Goal: Task Accomplishment & Management: Complete application form

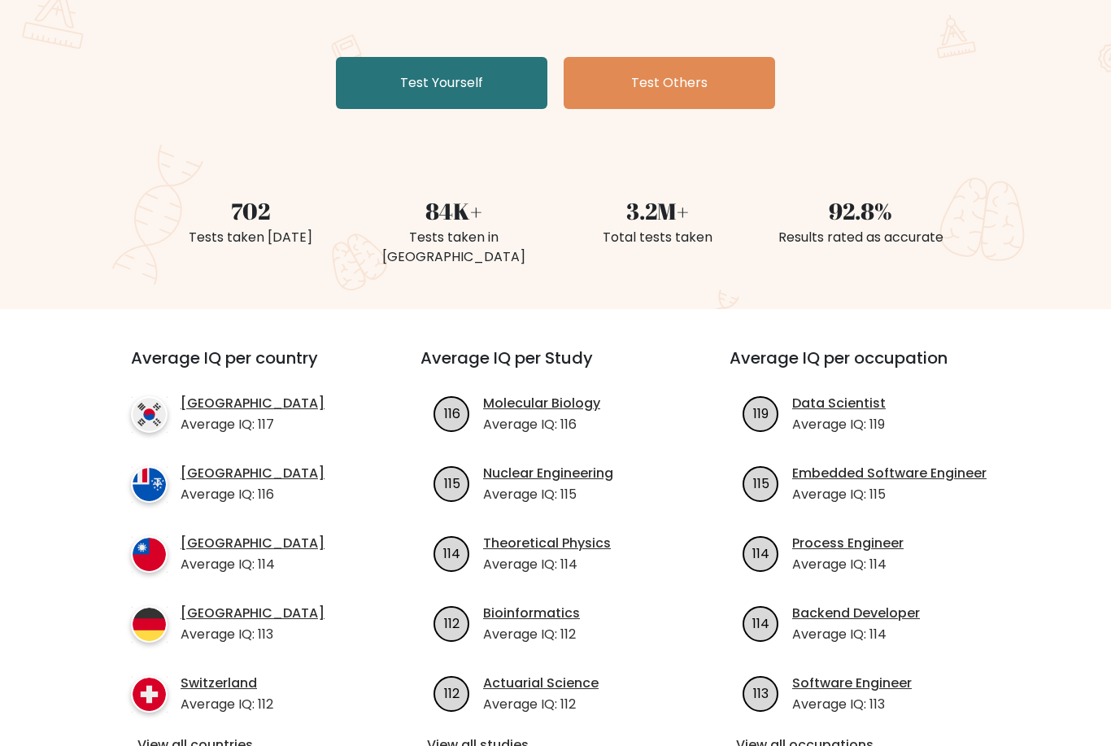
scroll to position [280, 0]
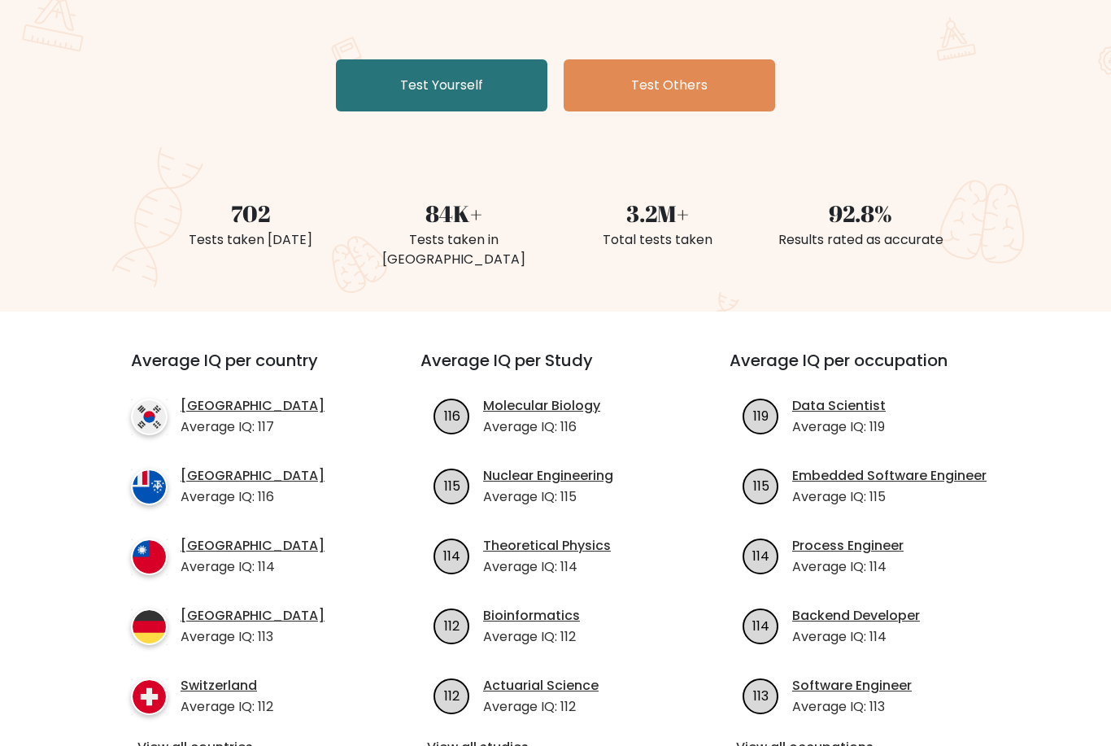
click at [382, 110] on link "Test Yourself" at bounding box center [441, 86] width 211 height 52
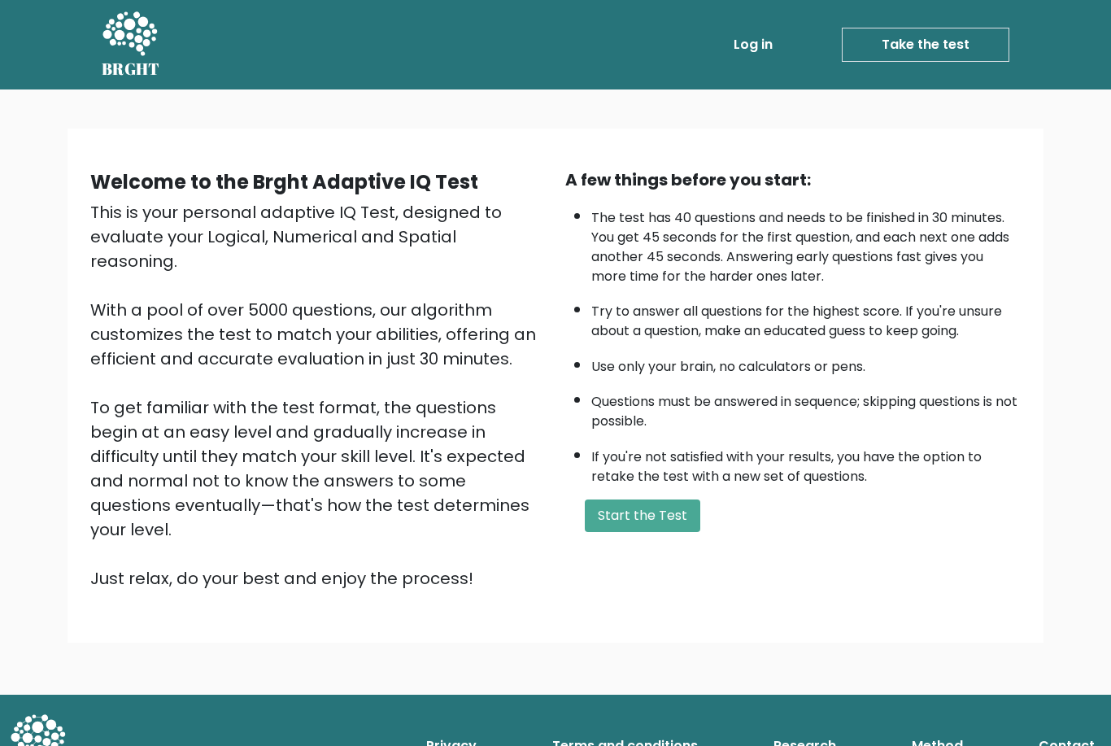
click at [665, 532] on button "Start the Test" at bounding box center [642, 515] width 115 height 33
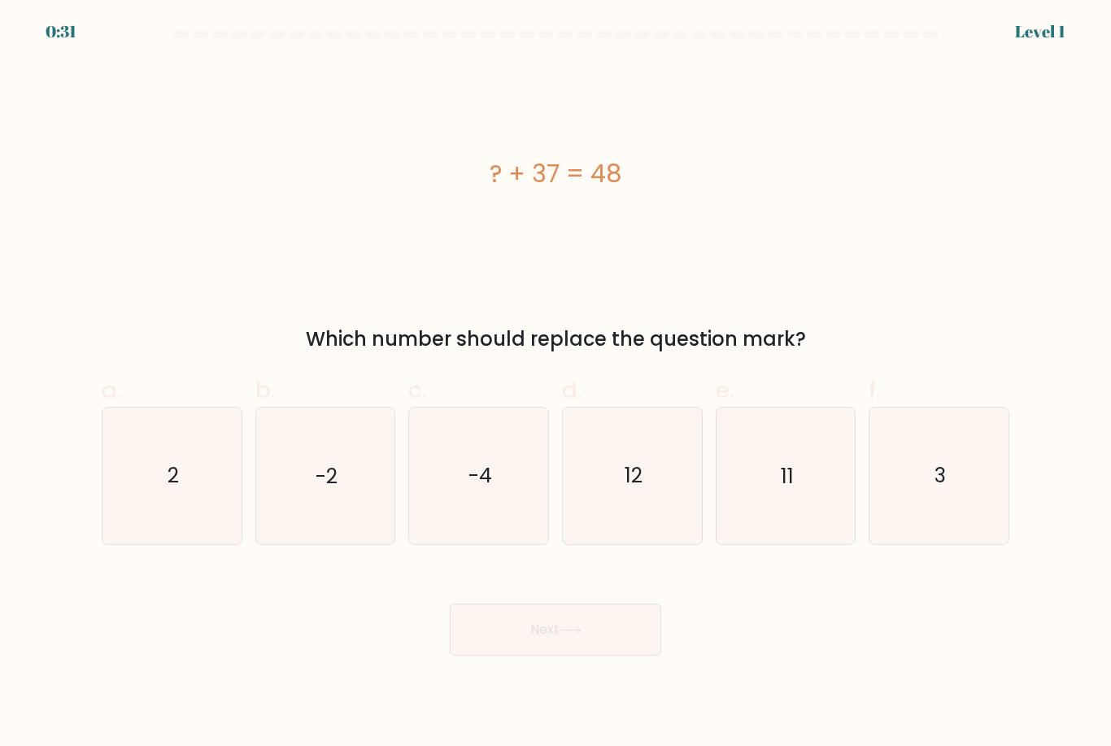
click at [794, 475] on icon "11" at bounding box center [785, 475] width 136 height 136
click at [556, 384] on input "e. 11" at bounding box center [555, 378] width 1 height 11
radio input "true"
click at [597, 650] on button "Next" at bounding box center [555, 629] width 211 height 52
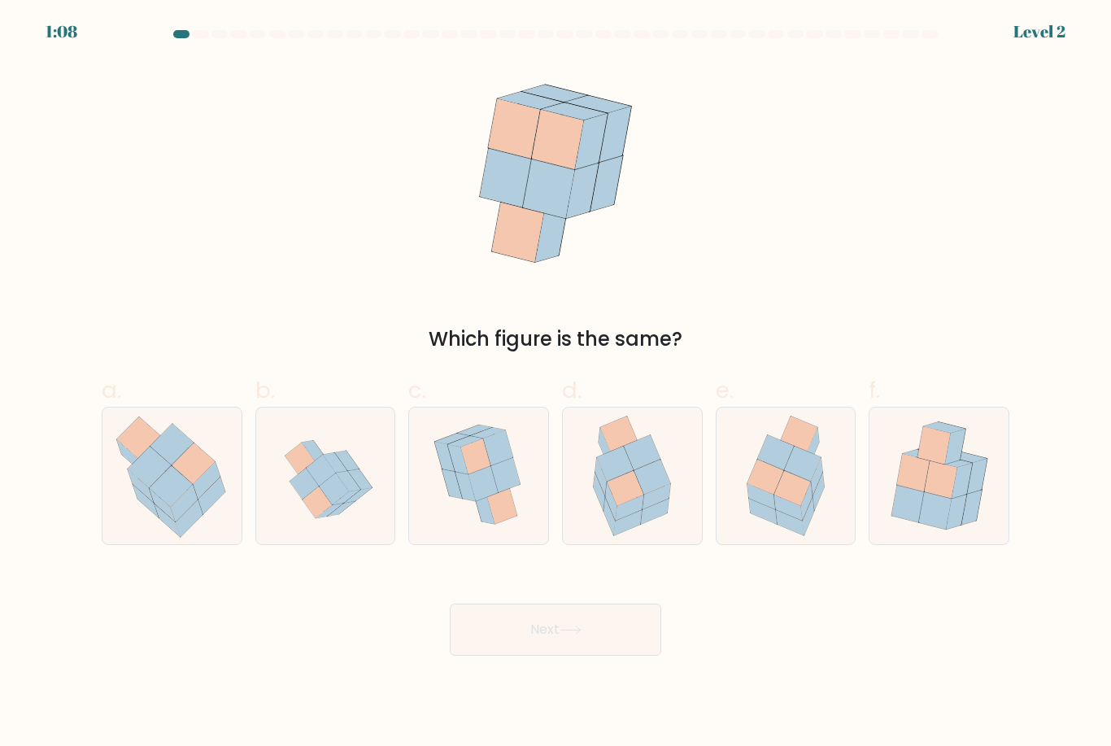
click at [802, 481] on icon at bounding box center [802, 463] width 37 height 35
click at [556, 384] on input "e." at bounding box center [555, 378] width 1 height 11
radio input "true"
click at [604, 644] on button "Next" at bounding box center [555, 629] width 211 height 52
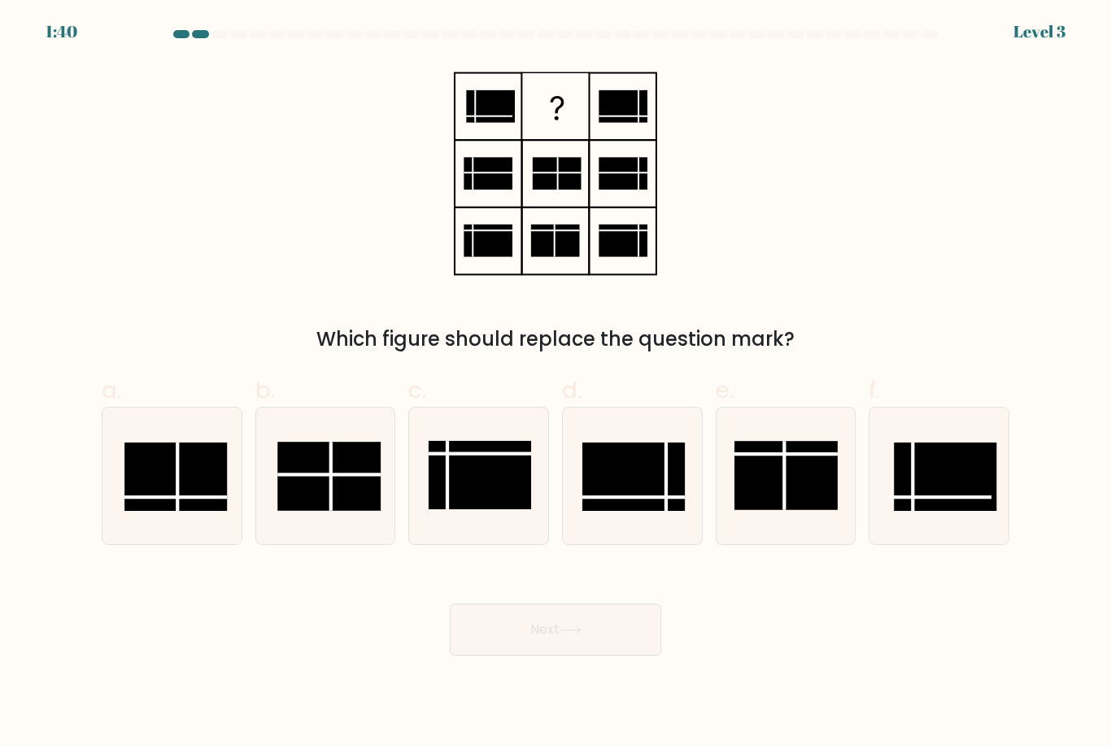
click at [149, 496] on rect at bounding box center [175, 476] width 102 height 68
click at [555, 384] on input "a." at bounding box center [555, 378] width 1 height 11
radio input "true"
click at [620, 647] on button "Next" at bounding box center [555, 629] width 211 height 52
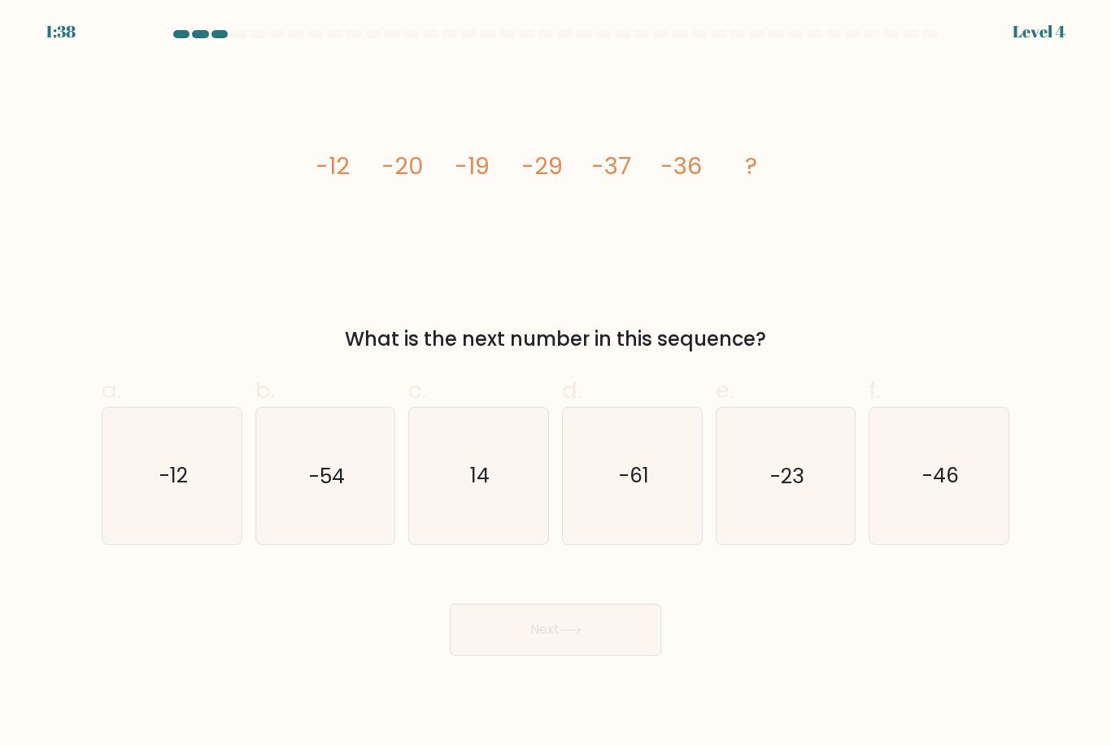
click at [938, 489] on text "-46" at bounding box center [940, 476] width 37 height 28
click at [556, 384] on input "f. -46" at bounding box center [555, 378] width 1 height 11
radio input "true"
click at [597, 648] on button "Next" at bounding box center [555, 629] width 211 height 52
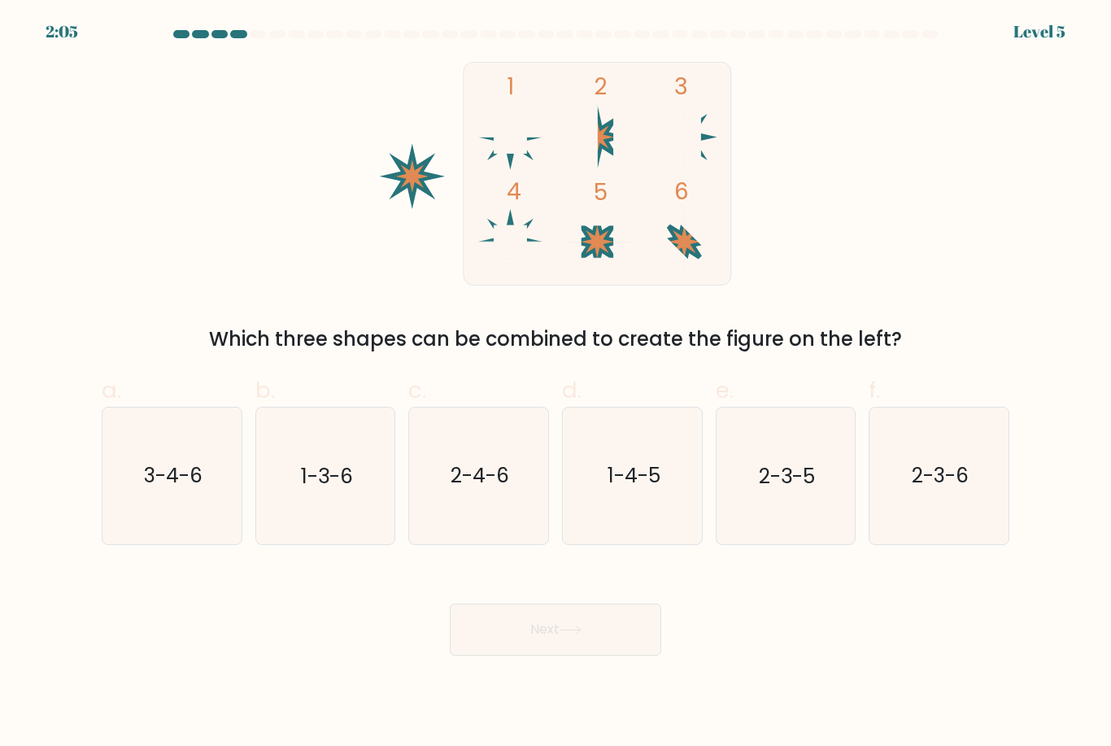
click at [673, 483] on icon "1-4-5" at bounding box center [632, 475] width 136 height 136
click at [556, 384] on input "d. 1-4-5" at bounding box center [555, 378] width 1 height 11
radio input "true"
click at [601, 648] on button "Next" at bounding box center [555, 629] width 211 height 52
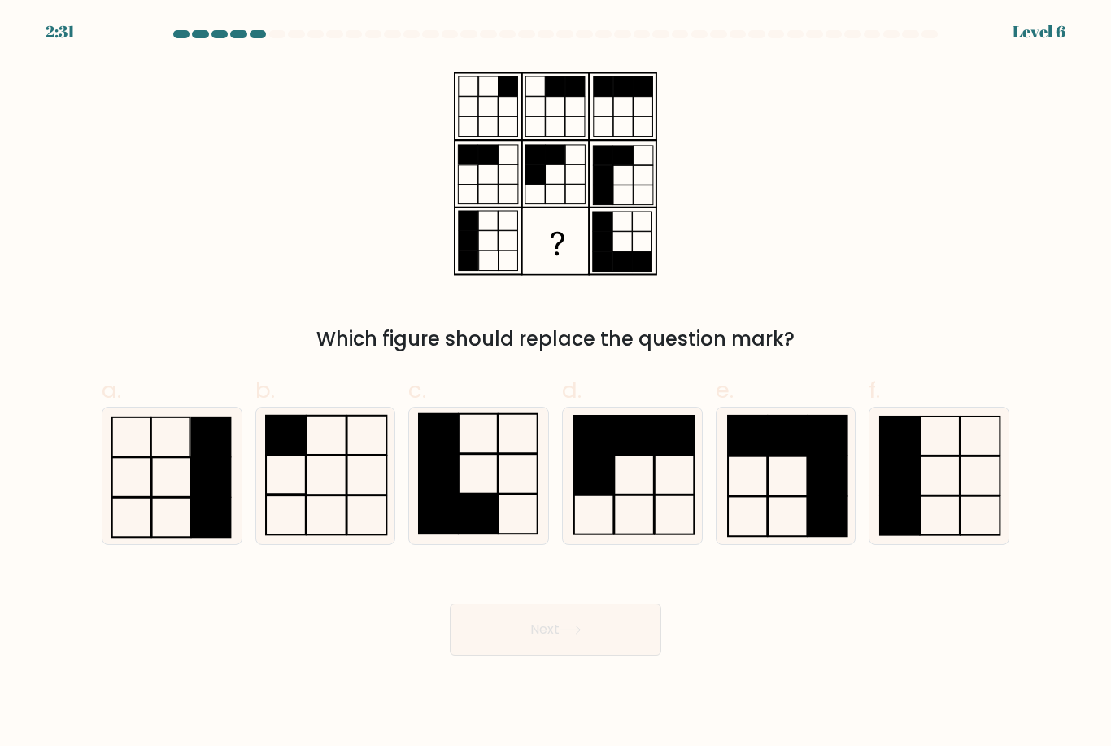
click at [501, 512] on icon at bounding box center [479, 475] width 136 height 136
click at [555, 384] on input "c." at bounding box center [555, 378] width 1 height 11
radio input "true"
click at [539, 655] on button "Next" at bounding box center [555, 629] width 211 height 52
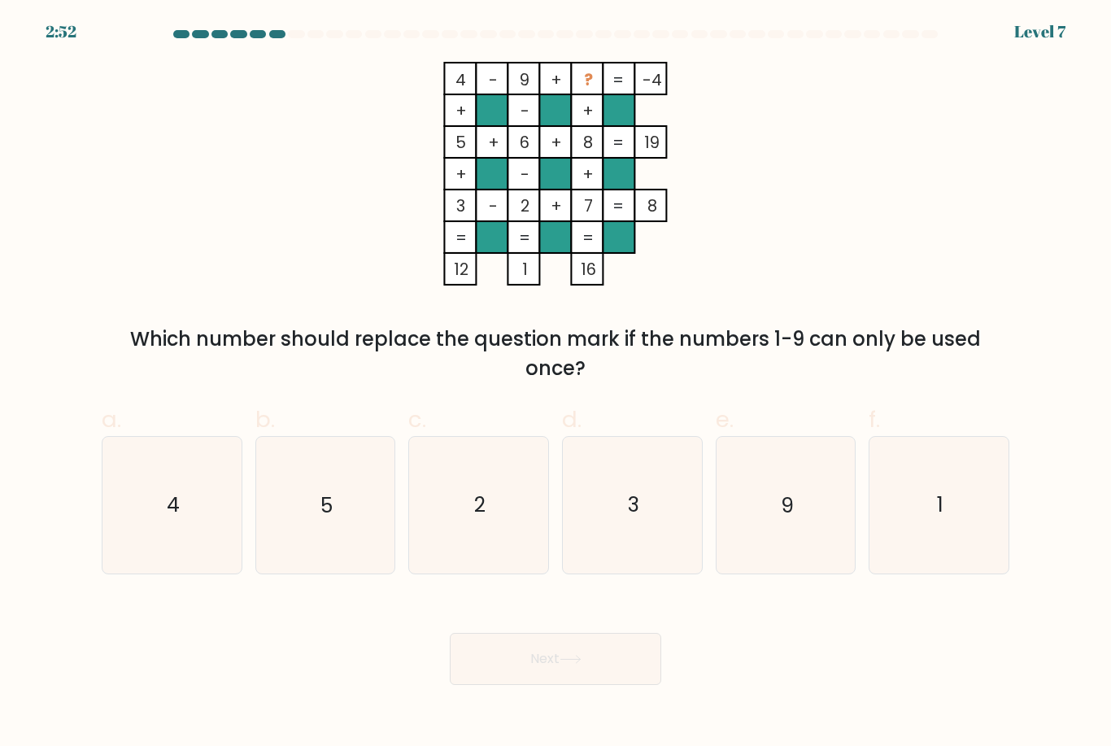
click at [950, 517] on icon "1" at bounding box center [939, 505] width 136 height 136
click at [556, 384] on input "f. 1" at bounding box center [555, 378] width 1 height 11
radio input "true"
click at [576, 685] on button "Next" at bounding box center [555, 659] width 211 height 52
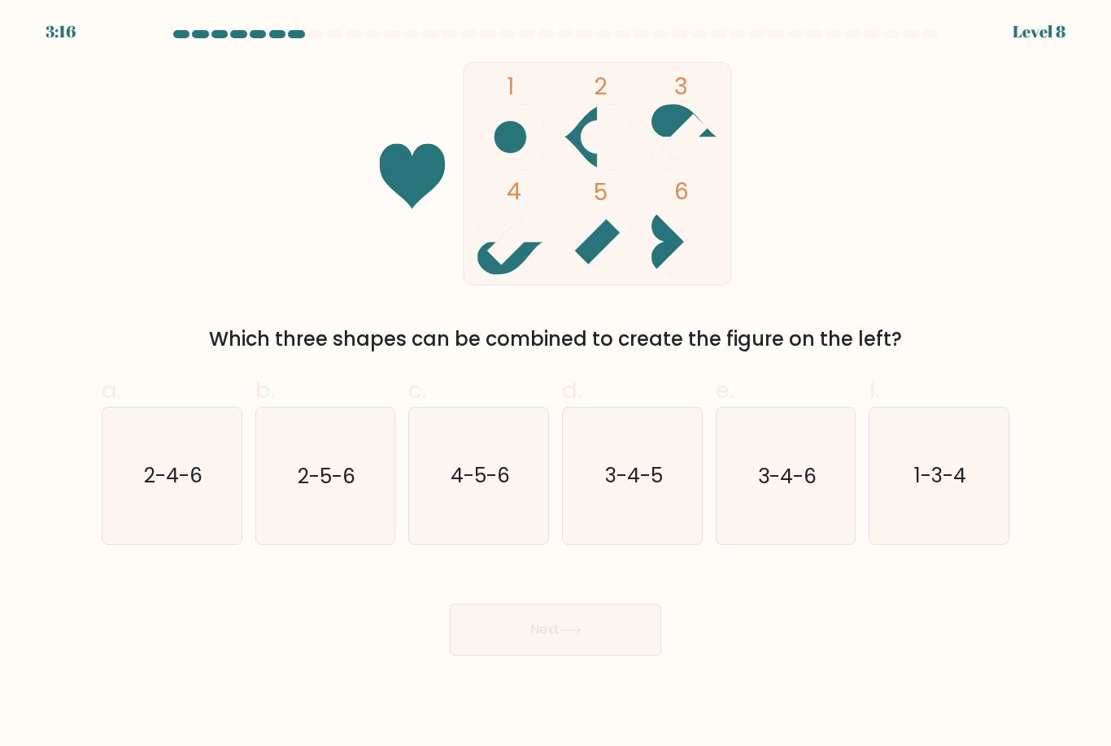
click at [608, 512] on icon "3-4-5" at bounding box center [632, 475] width 136 height 136
click at [556, 384] on input "d. 3-4-5" at bounding box center [555, 378] width 1 height 11
radio input "true"
click at [572, 655] on button "Next" at bounding box center [555, 629] width 211 height 52
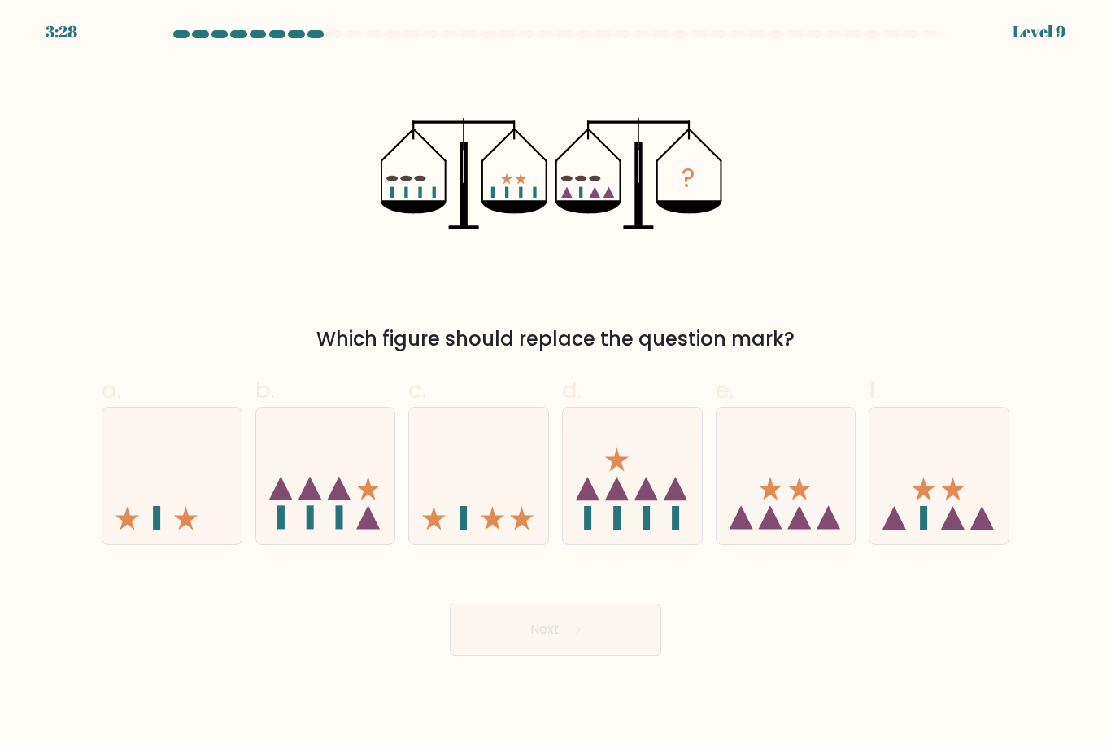
click at [780, 524] on icon at bounding box center [785, 475] width 139 height 115
click at [556, 384] on input "e." at bounding box center [555, 378] width 1 height 11
radio input "true"
click at [629, 650] on button "Next" at bounding box center [555, 629] width 211 height 52
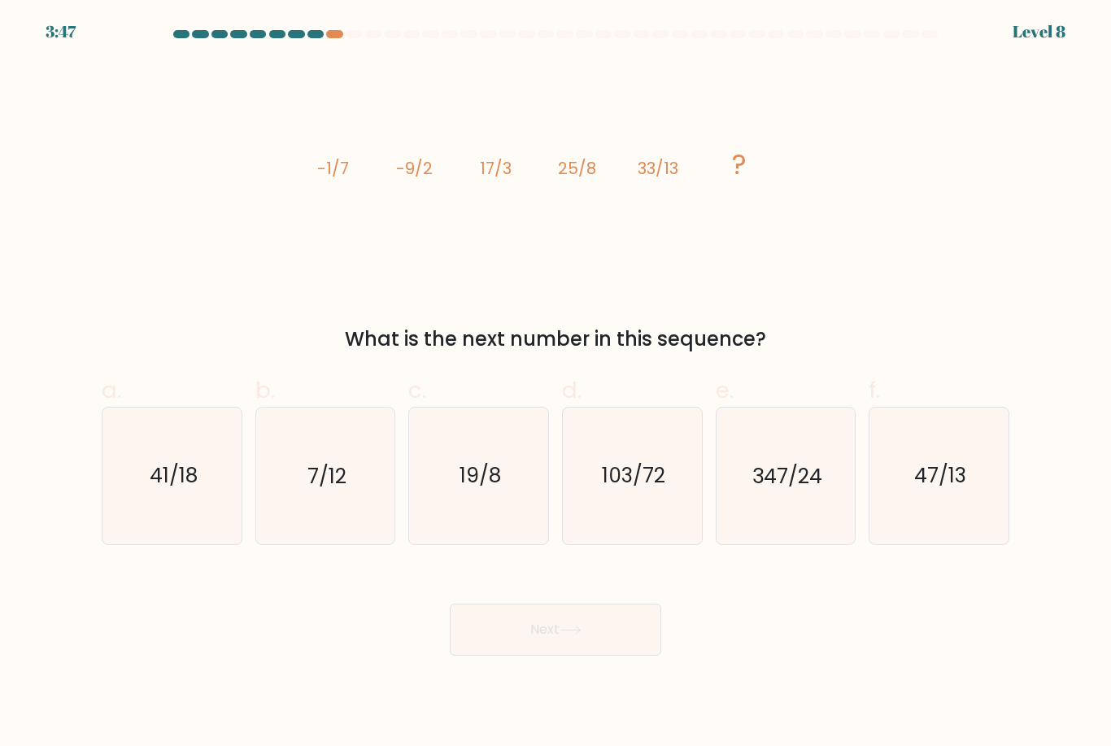
click at [950, 480] on text "47/13" at bounding box center [940, 476] width 52 height 28
click at [556, 384] on input "f. 47/13" at bounding box center [555, 378] width 1 height 11
radio input "true"
click at [582, 654] on button "Next" at bounding box center [555, 629] width 211 height 52
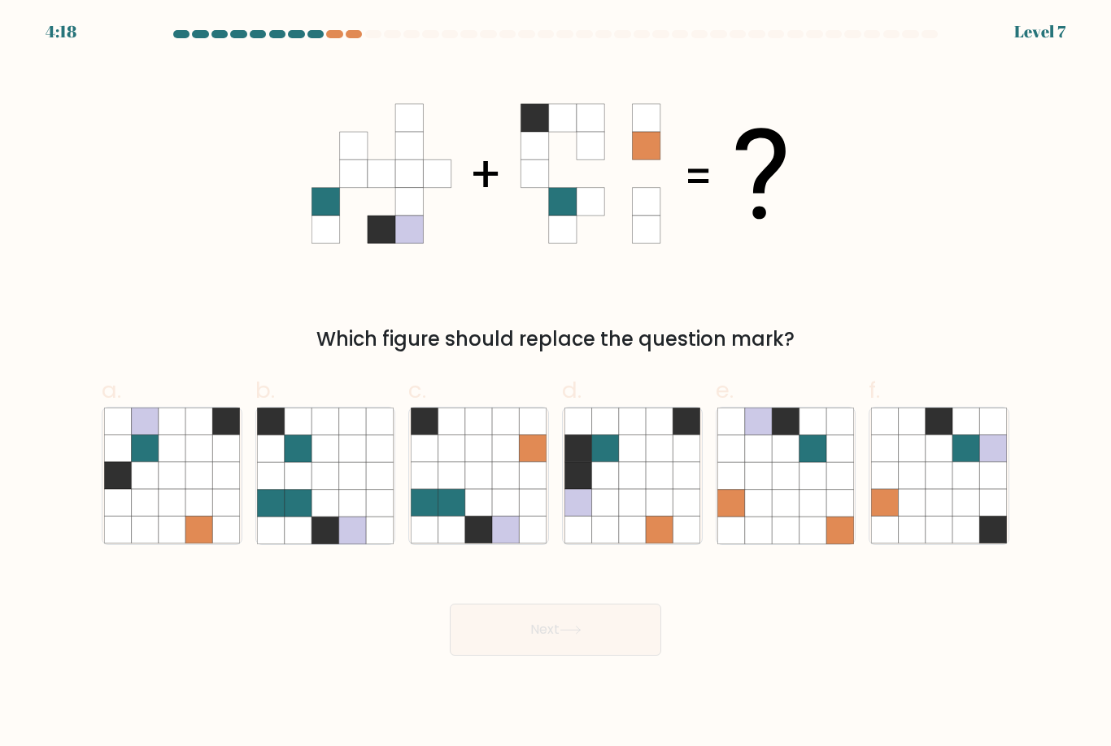
click at [512, 516] on icon at bounding box center [505, 502] width 27 height 27
click at [555, 384] on input "c." at bounding box center [555, 378] width 1 height 11
radio input "true"
click at [511, 639] on button "Next" at bounding box center [555, 629] width 211 height 52
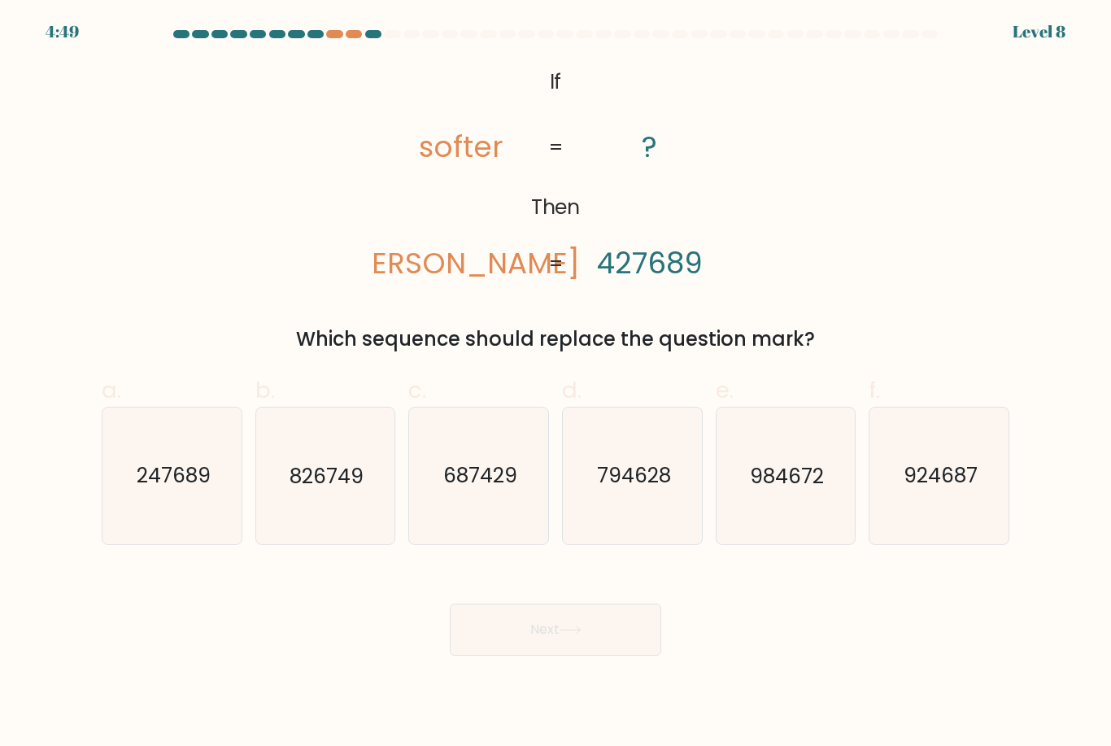
click at [780, 522] on icon "984672" at bounding box center [785, 475] width 136 height 136
click at [556, 384] on input "e. 984672" at bounding box center [555, 378] width 1 height 11
radio input "true"
click at [916, 490] on text "924687" at bounding box center [940, 476] width 74 height 28
click at [556, 384] on input "f. 924687" at bounding box center [555, 378] width 1 height 11
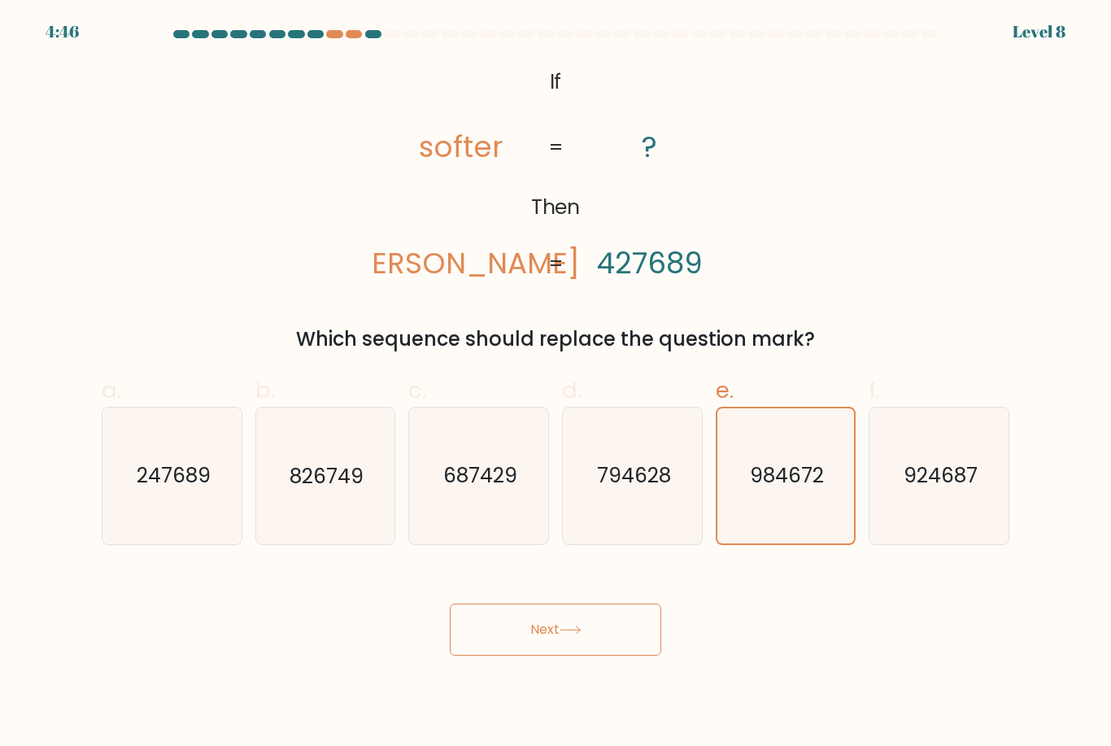
radio input "true"
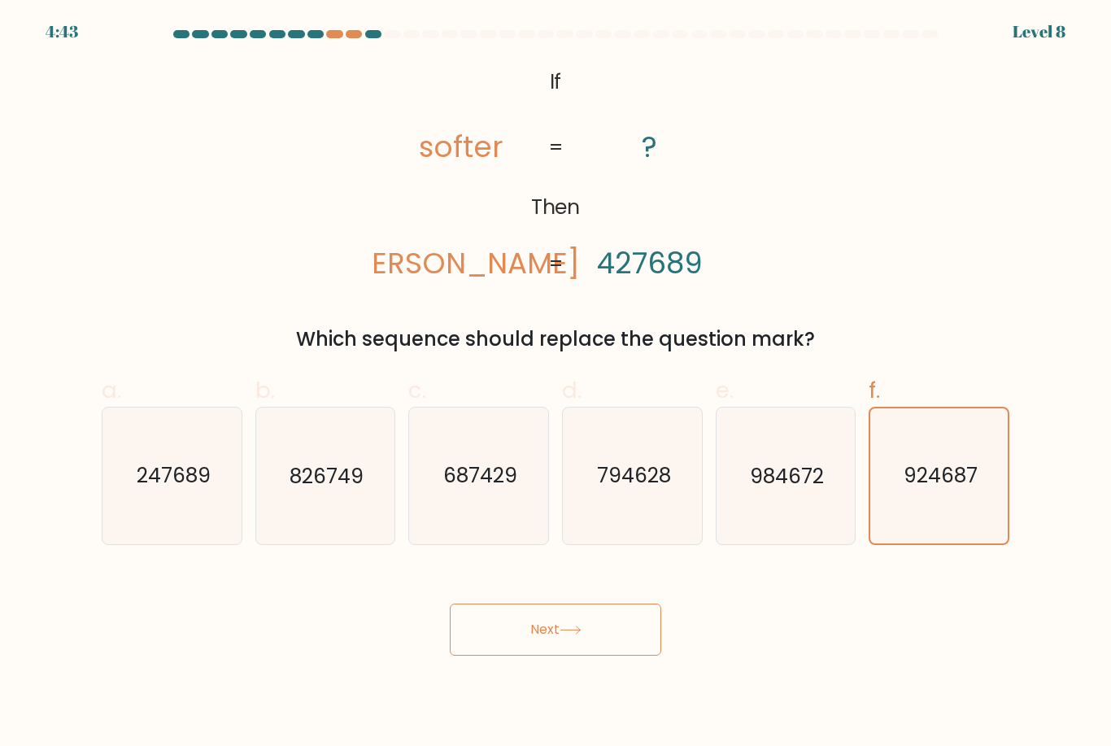
click at [604, 641] on button "Next" at bounding box center [555, 629] width 211 height 52
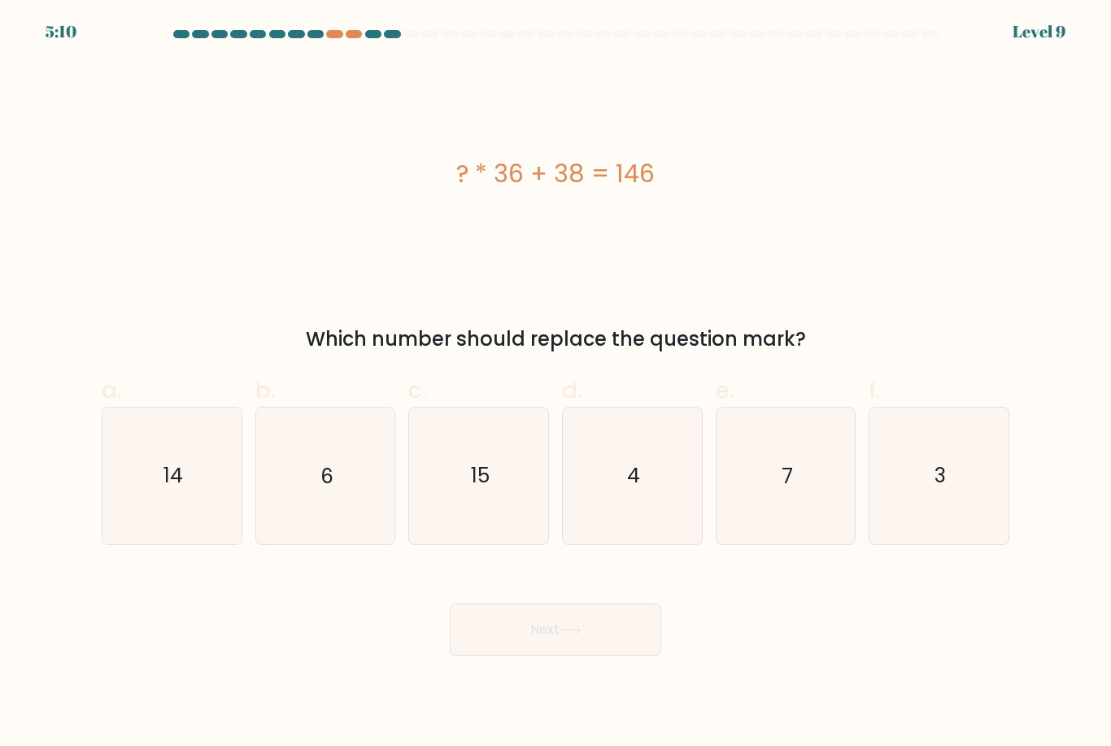
click at [972, 470] on icon "3" at bounding box center [939, 475] width 136 height 136
click at [556, 384] on input "f. 3" at bounding box center [555, 378] width 1 height 11
radio input "true"
click at [594, 646] on button "Next" at bounding box center [555, 629] width 211 height 52
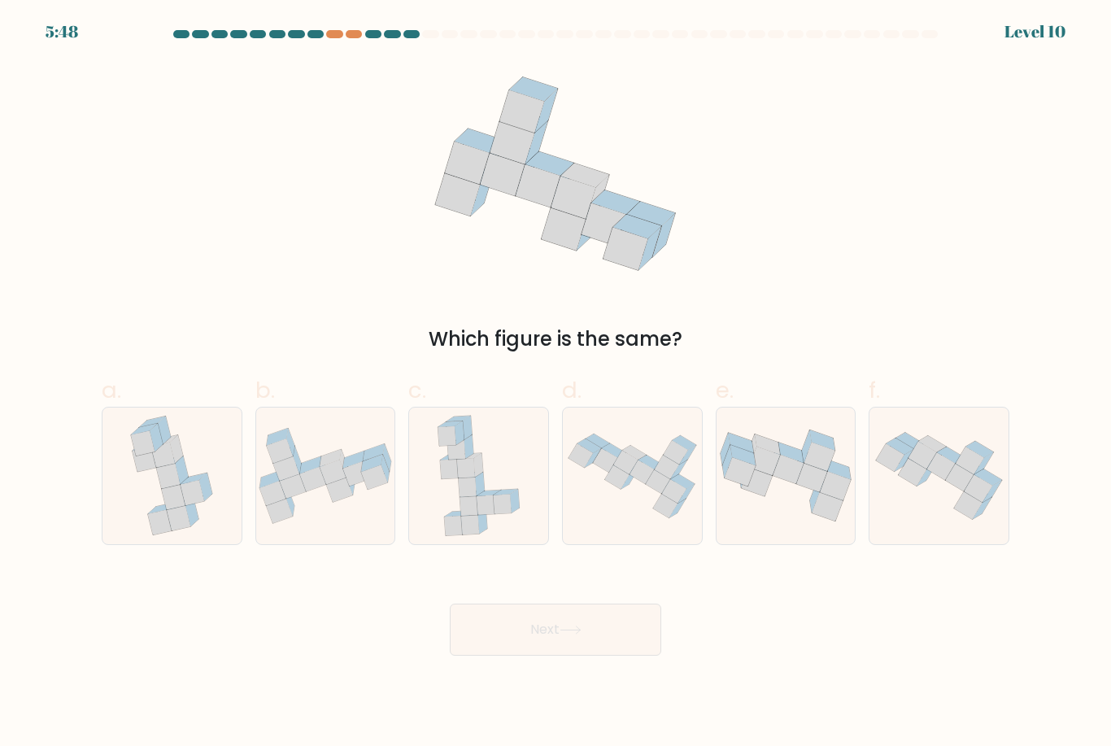
click at [328, 485] on icon at bounding box center [333, 471] width 27 height 25
click at [555, 384] on input "b." at bounding box center [555, 378] width 1 height 11
radio input "true"
click at [496, 654] on button "Next" at bounding box center [555, 629] width 211 height 52
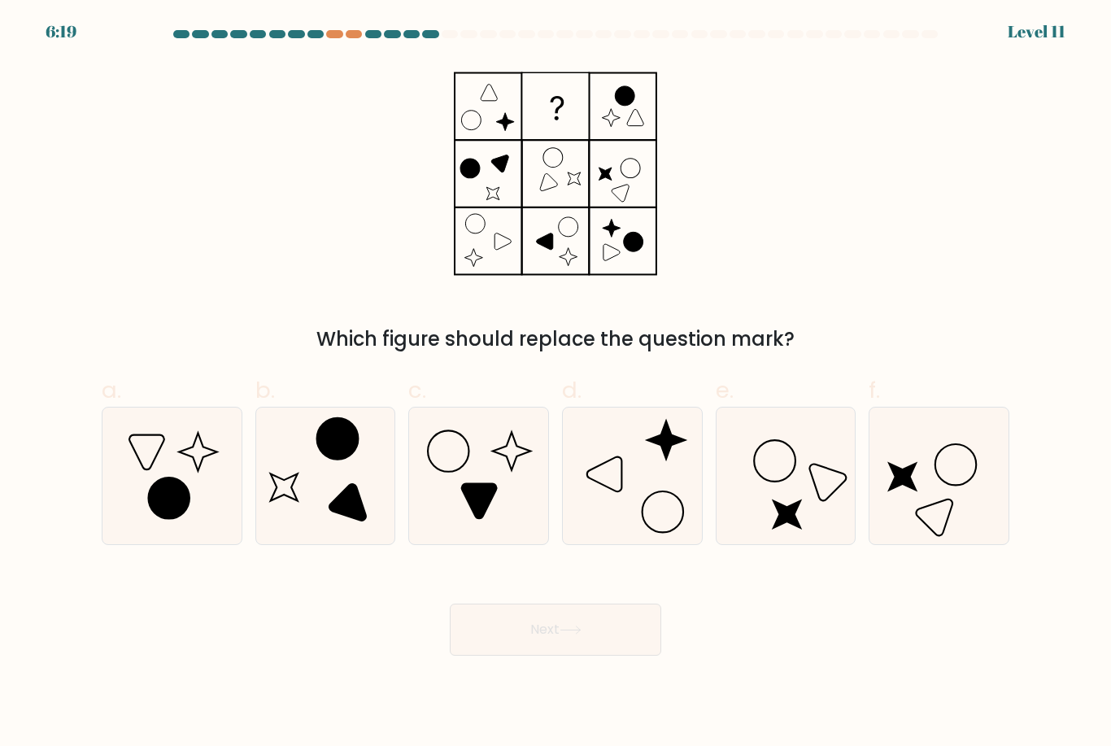
click at [489, 511] on icon at bounding box center [479, 501] width 35 height 35
click at [555, 384] on input "c." at bounding box center [555, 378] width 1 height 11
radio input "true"
click at [494, 648] on button "Next" at bounding box center [555, 629] width 211 height 52
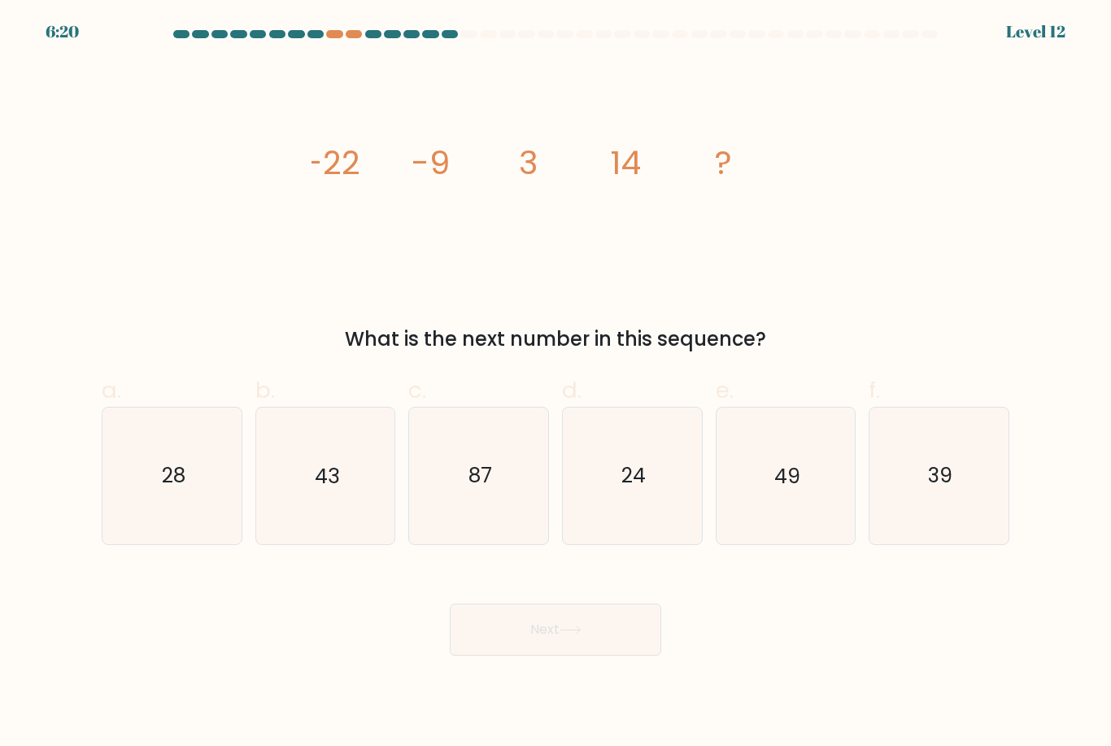
click at [637, 506] on icon "24" at bounding box center [632, 475] width 136 height 136
click at [556, 384] on input "d. 24" at bounding box center [555, 378] width 1 height 11
radio input "true"
click at [534, 650] on button "Next" at bounding box center [555, 629] width 211 height 52
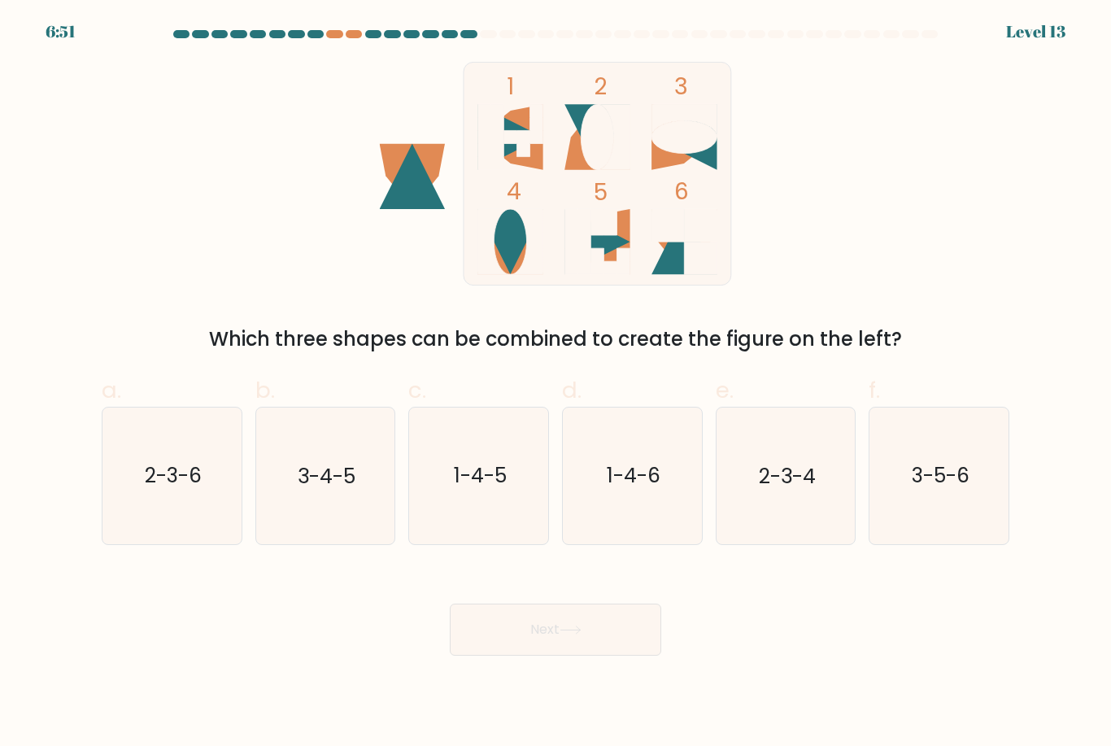
click at [811, 511] on icon "2-3-4" at bounding box center [785, 475] width 136 height 136
click at [556, 384] on input "e. 2-3-4" at bounding box center [555, 378] width 1 height 11
radio input "true"
click at [587, 635] on button "Next" at bounding box center [555, 629] width 211 height 52
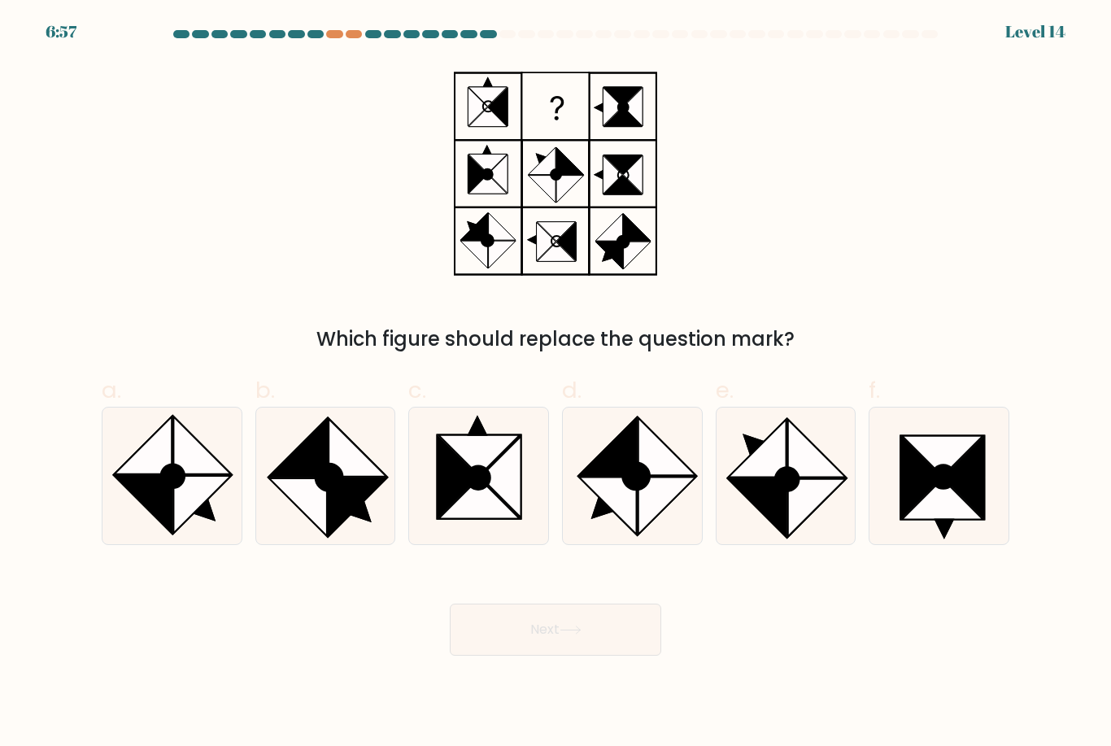
click at [949, 507] on icon at bounding box center [942, 499] width 81 height 41
click at [556, 384] on input "f." at bounding box center [555, 378] width 1 height 11
radio input "true"
click at [192, 524] on icon at bounding box center [202, 505] width 58 height 58
click at [555, 384] on input "a." at bounding box center [555, 378] width 1 height 11
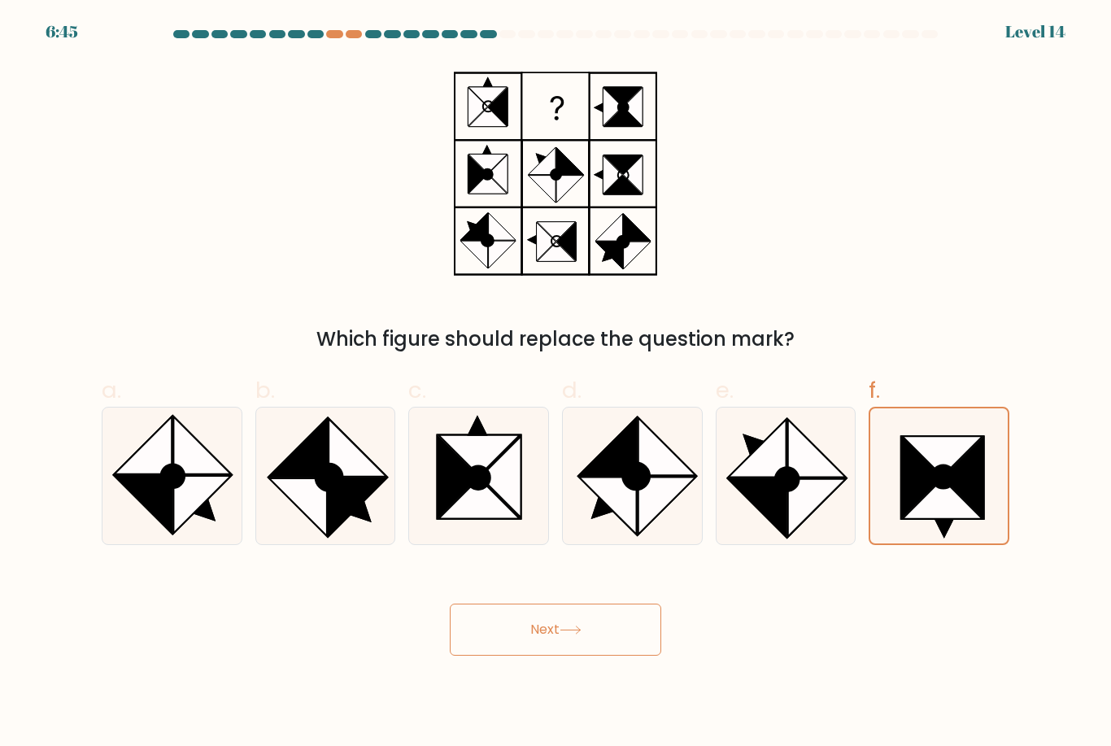
radio input "true"
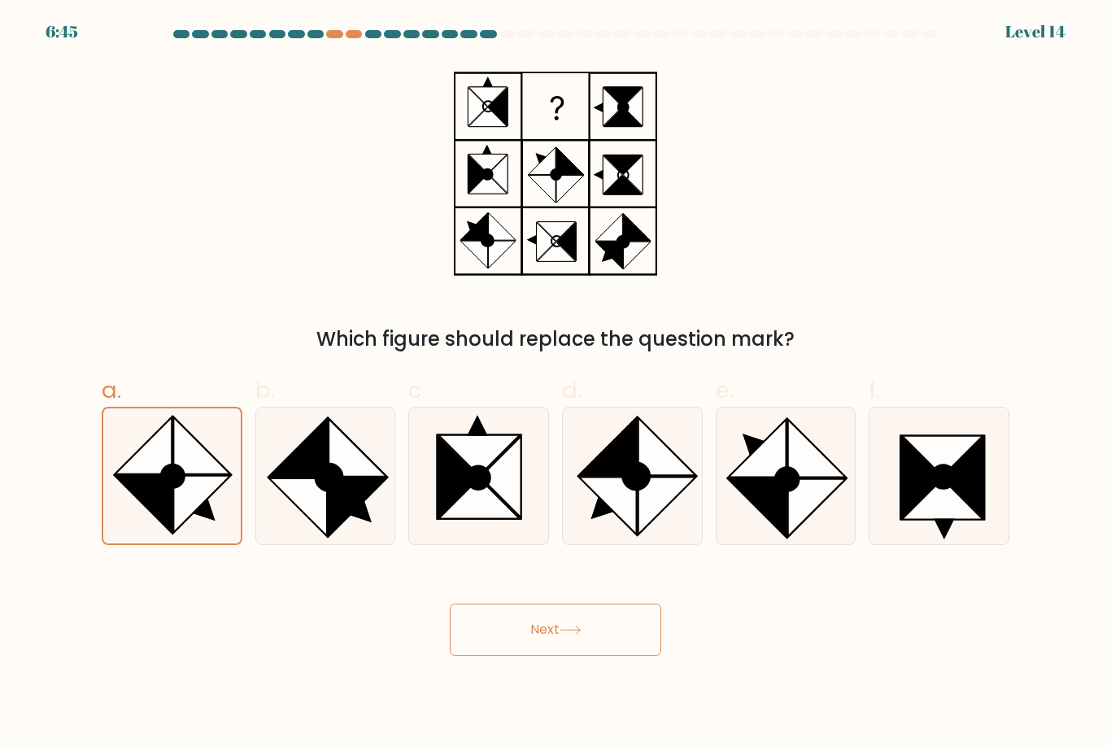
click at [504, 655] on button "Next" at bounding box center [555, 629] width 211 height 52
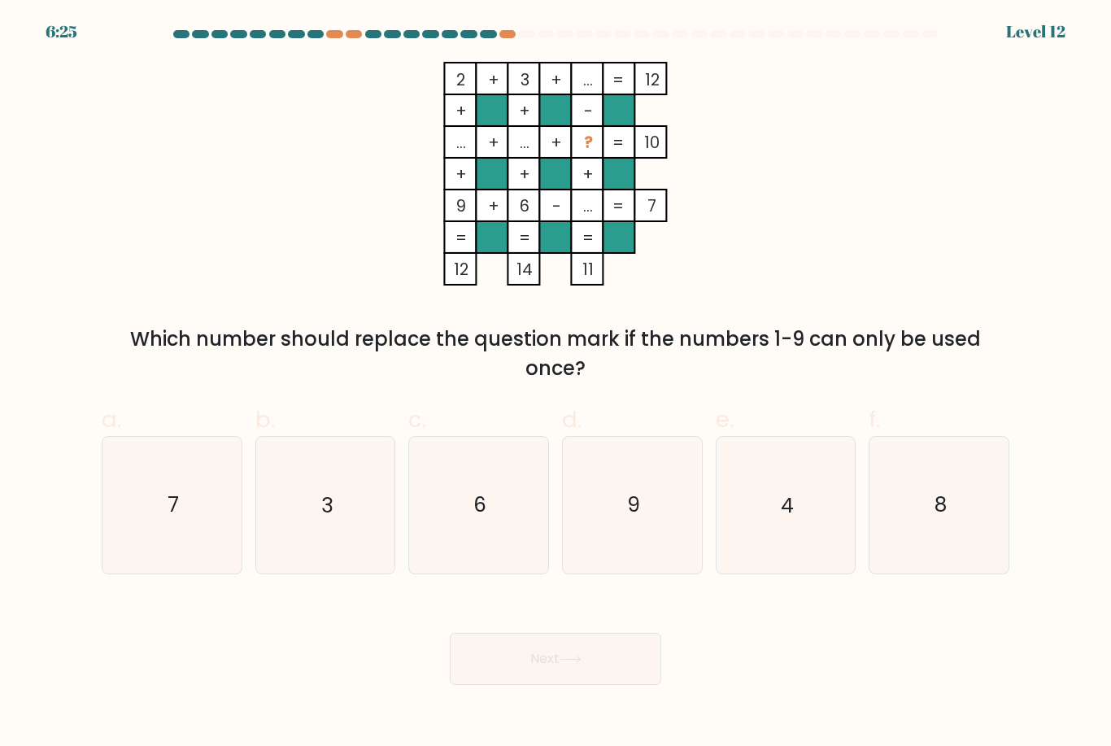
click at [772, 539] on icon "4" at bounding box center [785, 505] width 136 height 136
click at [556, 384] on input "e. 4" at bounding box center [555, 378] width 1 height 11
radio input "true"
click at [594, 680] on button "Next" at bounding box center [555, 659] width 211 height 52
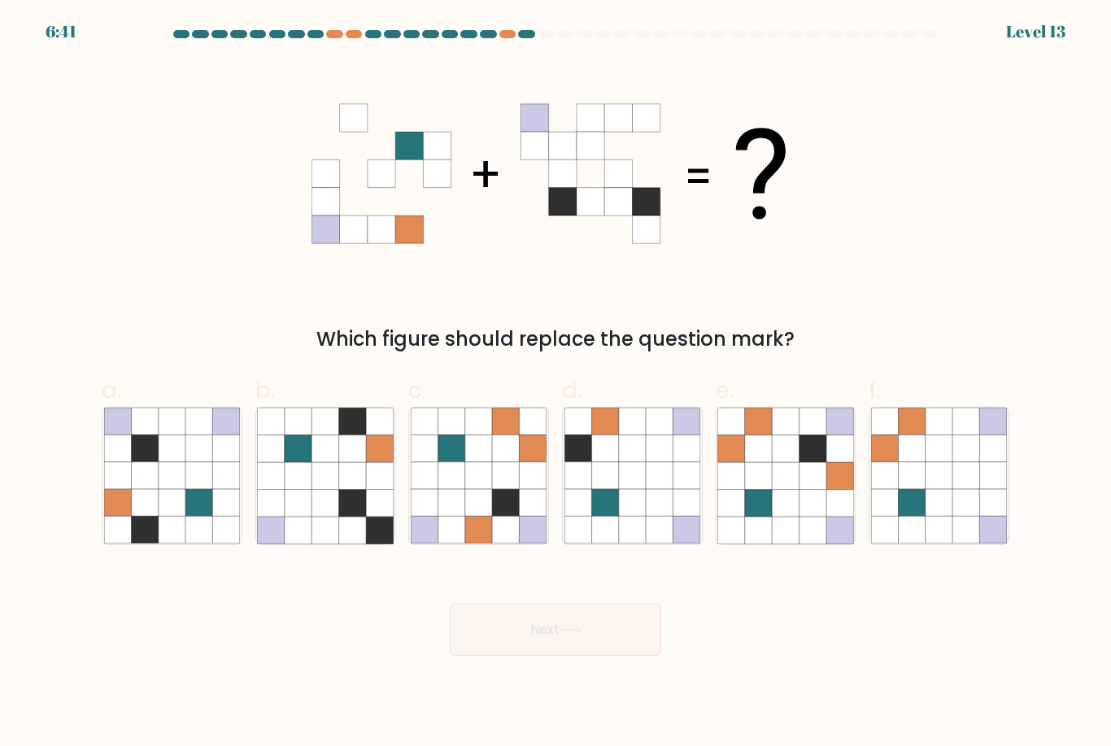
click at [196, 489] on icon at bounding box center [198, 475] width 27 height 27
click at [555, 384] on input "a." at bounding box center [555, 378] width 1 height 11
radio input "true"
click at [609, 628] on button "Next" at bounding box center [555, 629] width 211 height 52
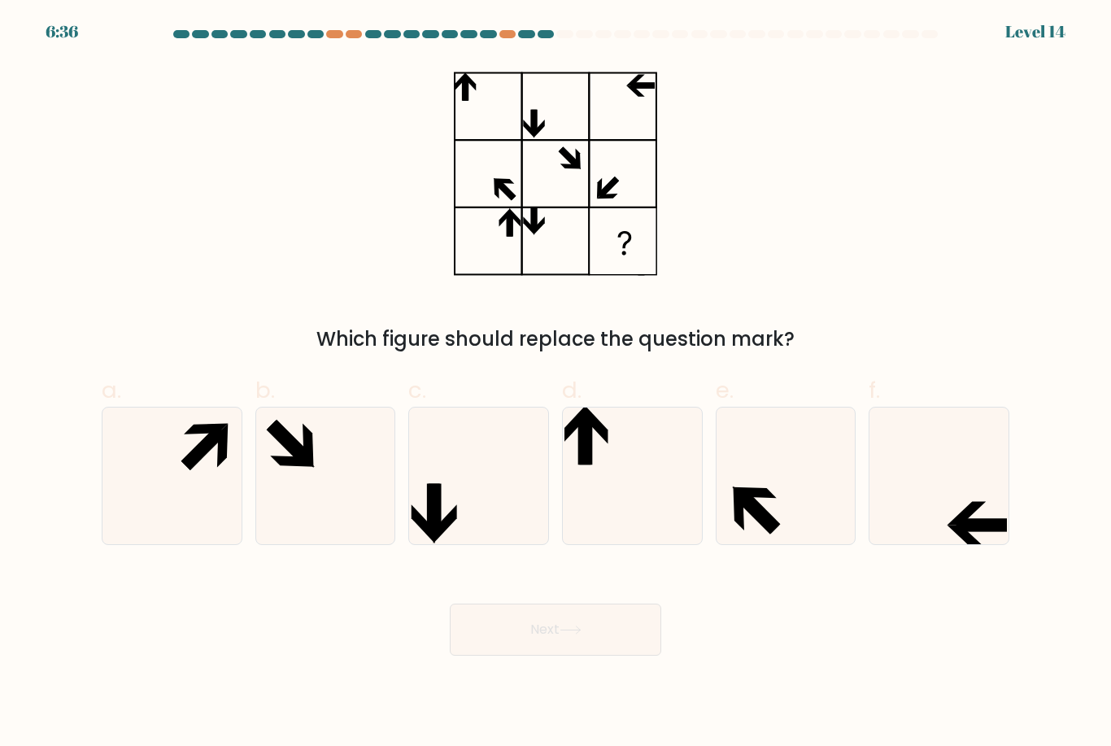
click at [909, 488] on icon at bounding box center [939, 475] width 136 height 136
click at [556, 384] on input "f." at bounding box center [555, 378] width 1 height 11
radio input "true"
click at [594, 631] on button "Next" at bounding box center [555, 629] width 211 height 52
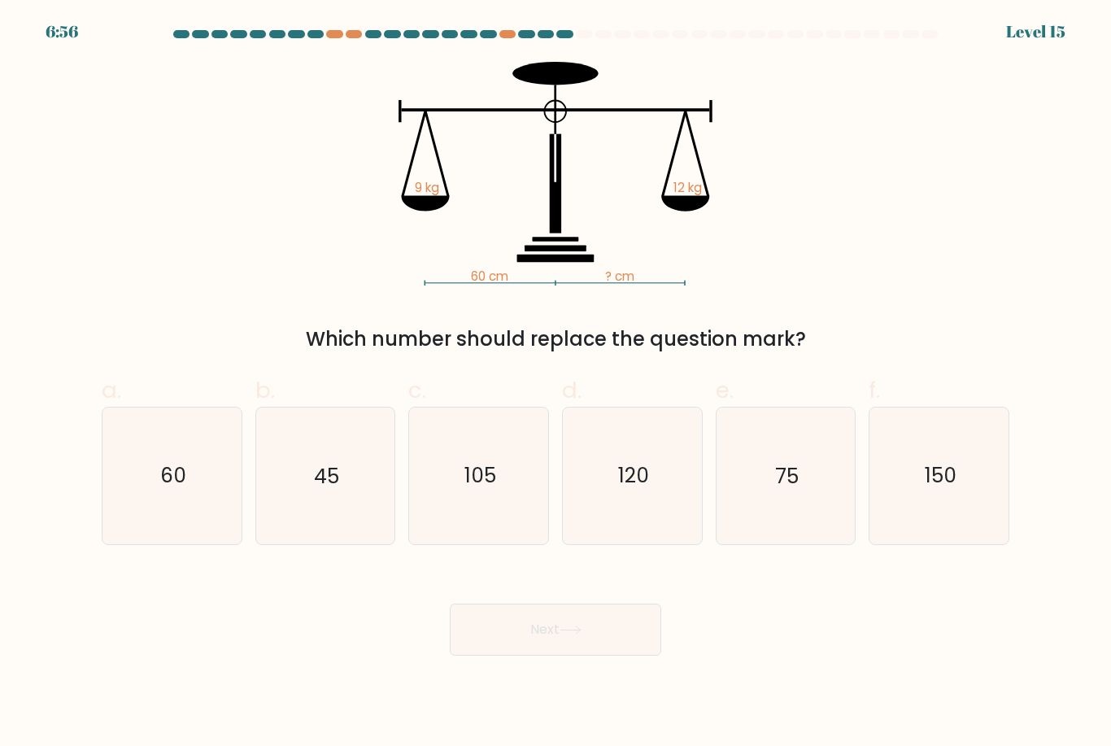
click at [349, 521] on icon "45" at bounding box center [325, 475] width 136 height 136
click at [555, 384] on input "b. 45" at bounding box center [555, 378] width 1 height 11
radio input "true"
click at [522, 654] on button "Next" at bounding box center [555, 629] width 211 height 52
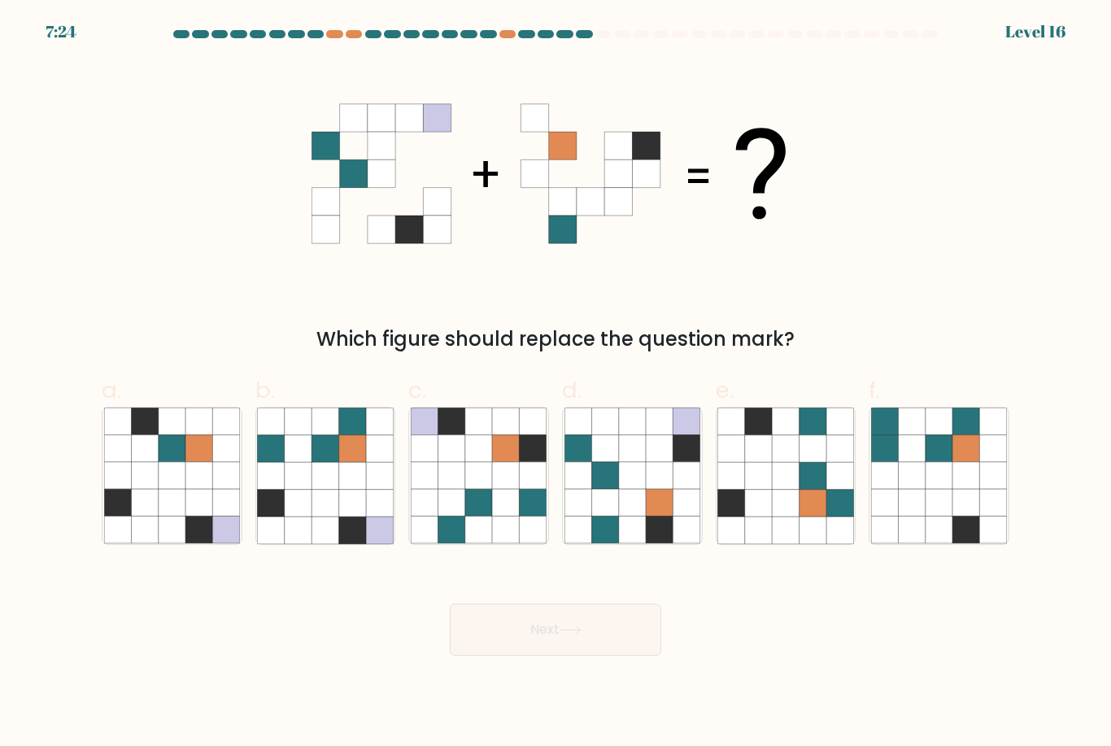
click at [345, 506] on icon at bounding box center [352, 502] width 27 height 27
click at [555, 384] on input "b." at bounding box center [555, 378] width 1 height 11
radio input "true"
click at [598, 650] on button "Next" at bounding box center [555, 629] width 211 height 52
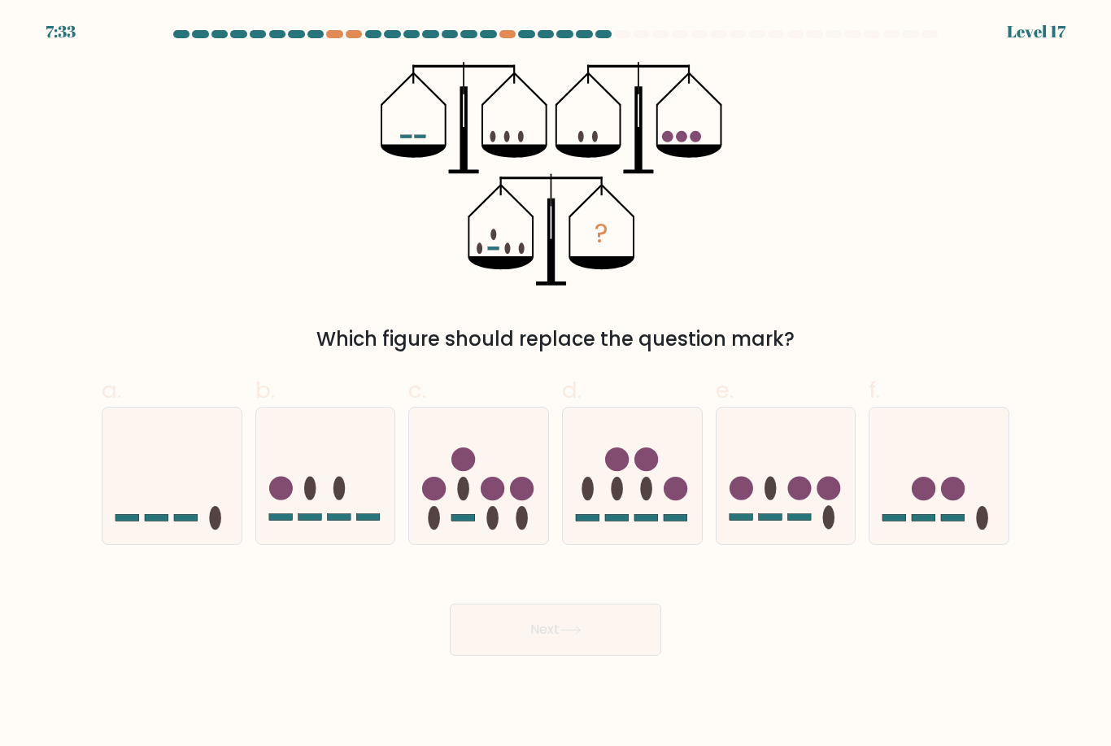
click at [194, 544] on div at bounding box center [172, 475] width 141 height 137
click at [555, 384] on input "a." at bounding box center [555, 378] width 1 height 11
radio input "true"
click at [356, 532] on icon at bounding box center [325, 475] width 139 height 115
click at [555, 384] on input "b." at bounding box center [555, 378] width 1 height 11
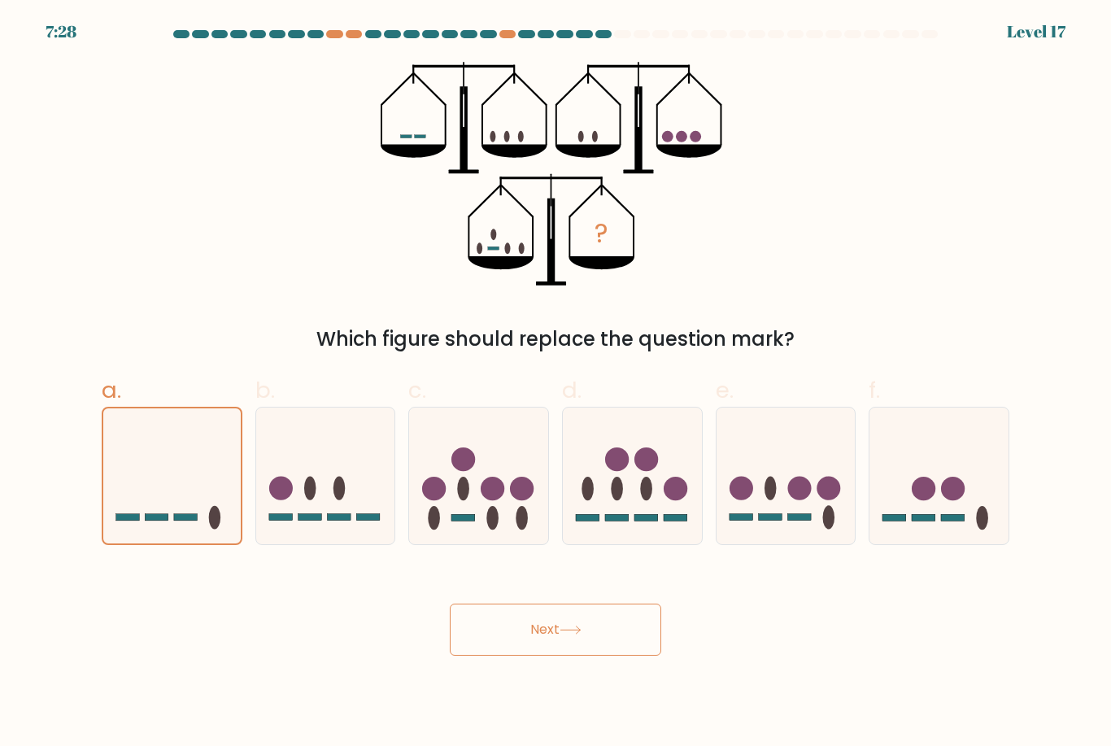
radio input "true"
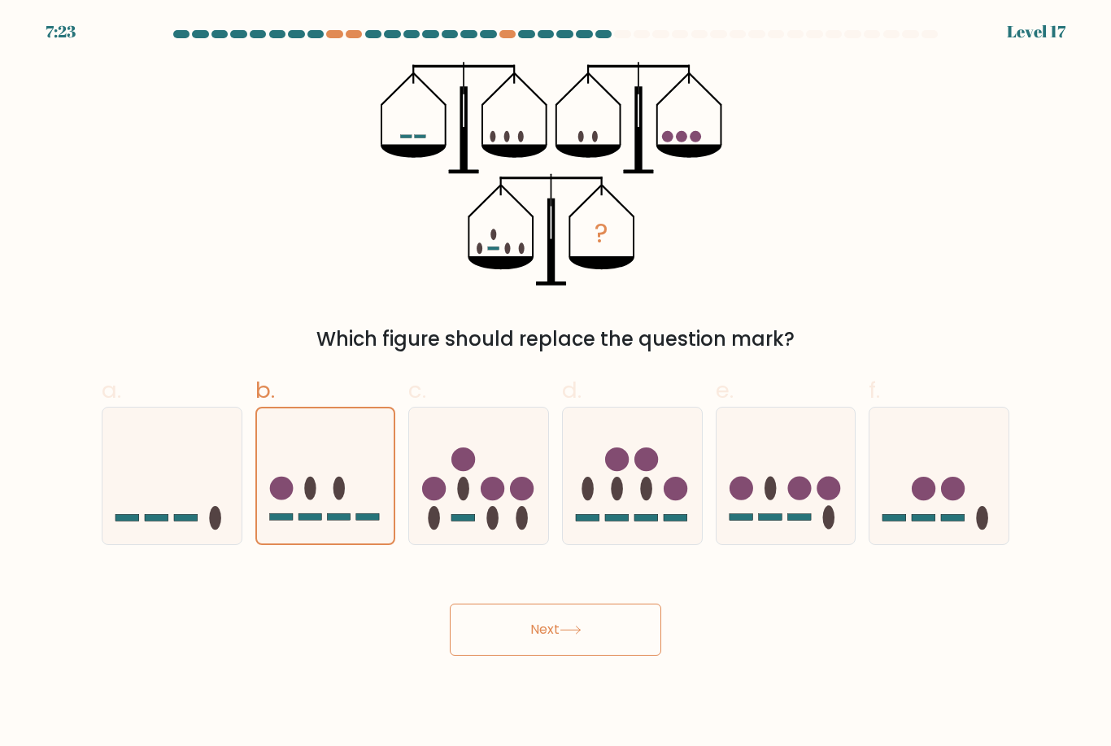
click at [235, 533] on icon at bounding box center [171, 475] width 139 height 115
click at [555, 384] on input "a." at bounding box center [555, 378] width 1 height 11
radio input "true"
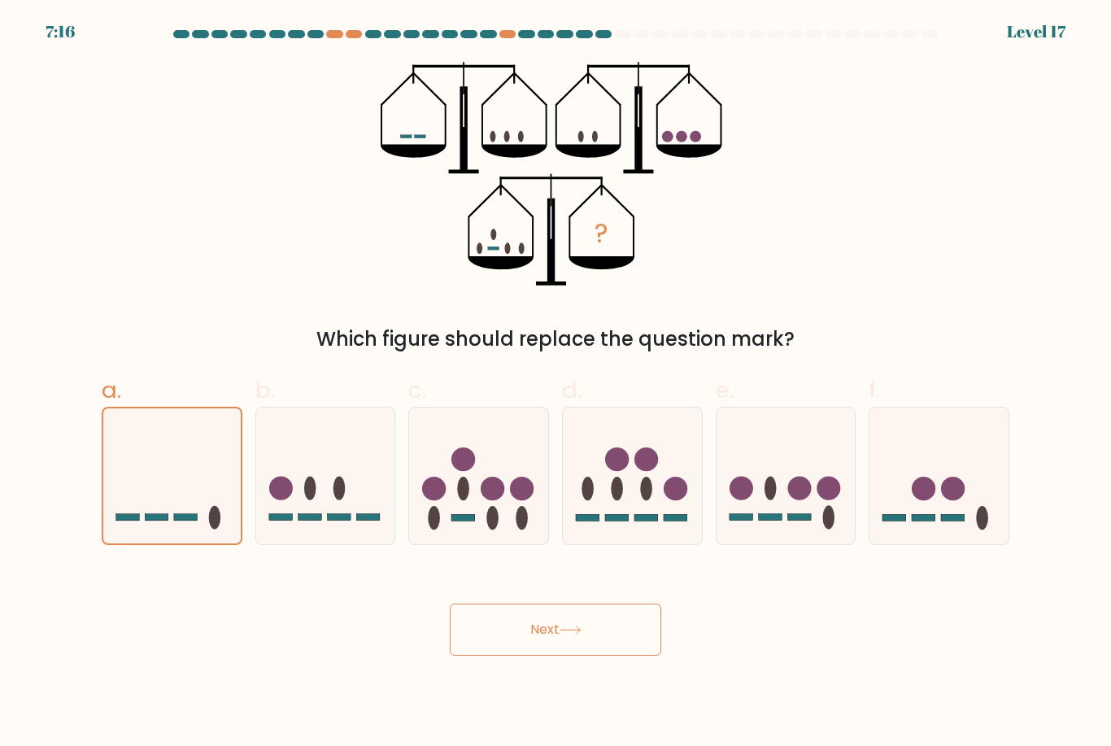
click at [507, 644] on button "Next" at bounding box center [555, 629] width 211 height 52
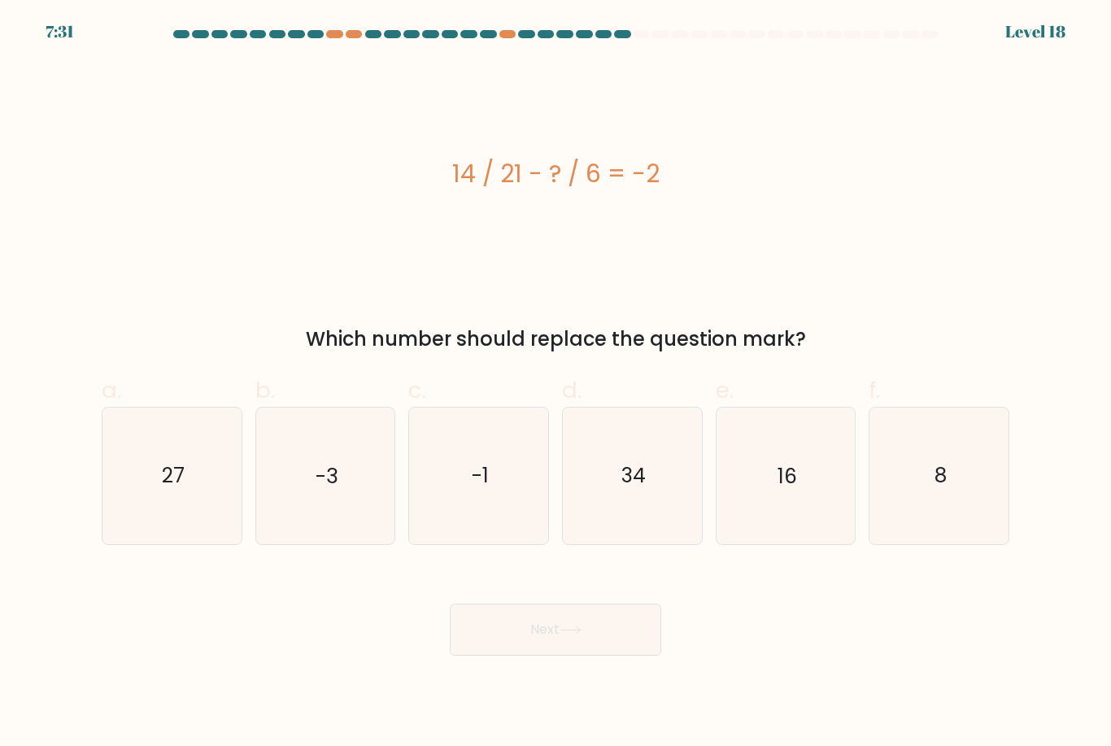
click at [546, 215] on div "14 / 21 - ? / 6 = -2" at bounding box center [555, 174] width 907 height 224
click at [583, 218] on div "14 / 21 - ? / 6 = -2" at bounding box center [555, 174] width 907 height 224
click at [983, 501] on icon "8" at bounding box center [939, 475] width 136 height 136
click at [556, 384] on input "f. 8" at bounding box center [555, 378] width 1 height 11
radio input "true"
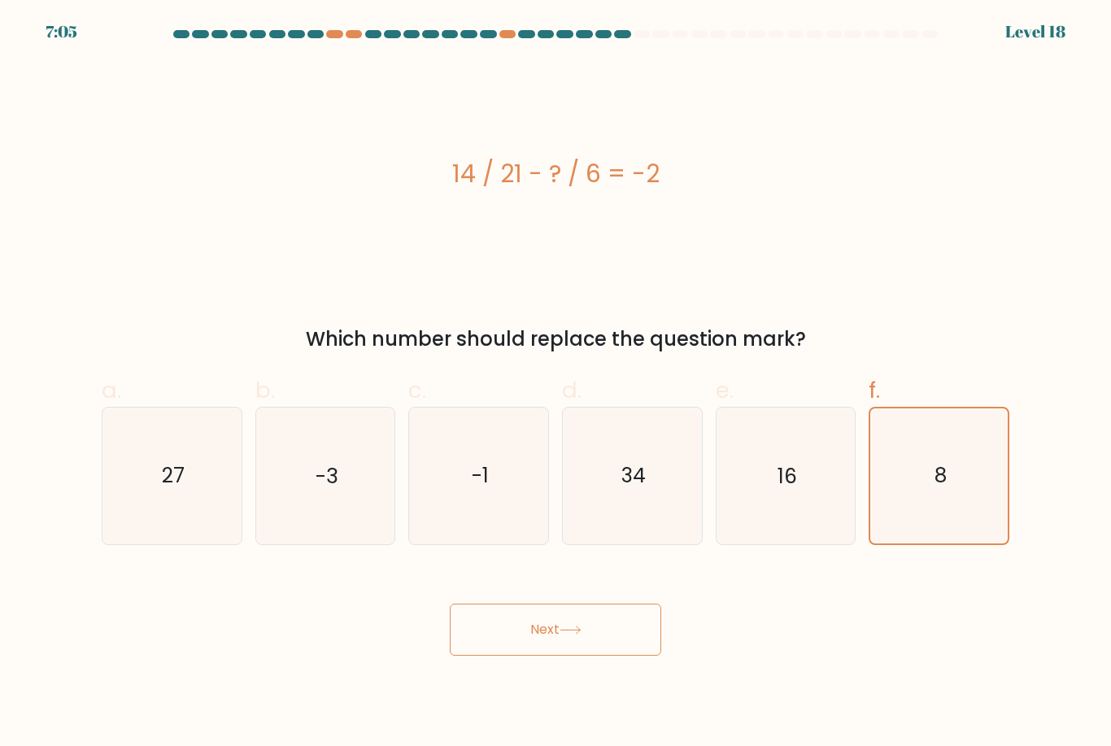
click at [573, 650] on button "Next" at bounding box center [555, 629] width 211 height 52
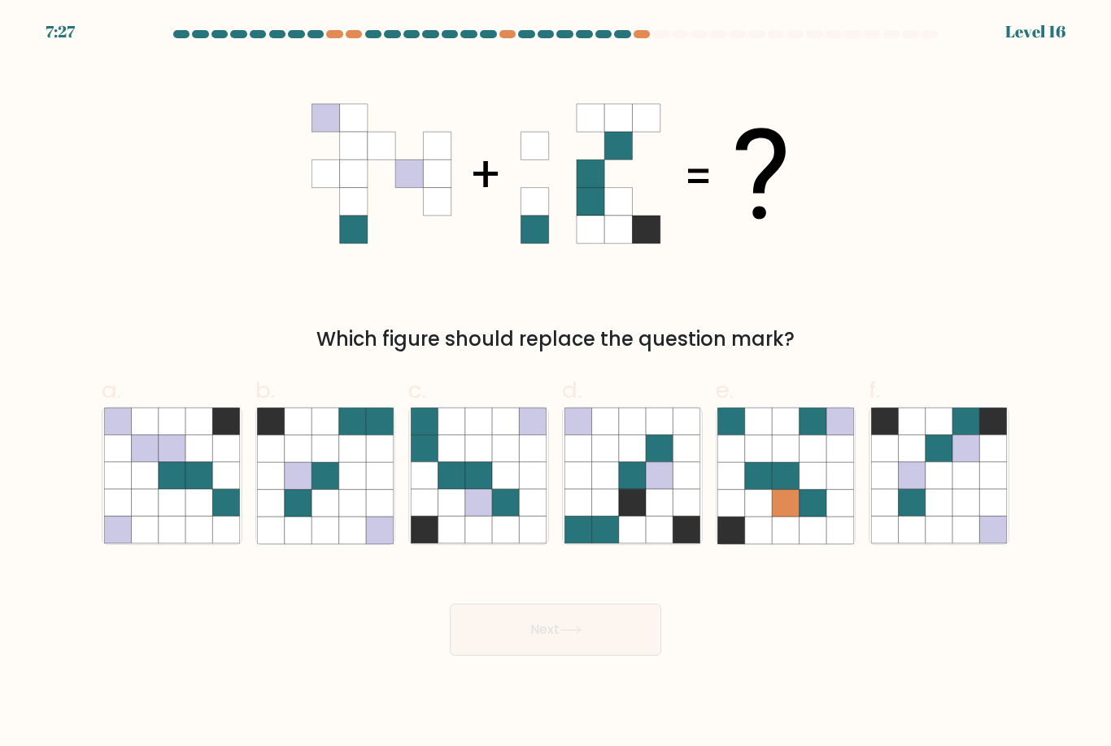
click at [497, 514] on icon at bounding box center [505, 502] width 27 height 27
click at [555, 384] on input "c." at bounding box center [555, 378] width 1 height 11
radio input "true"
click at [555, 644] on button "Next" at bounding box center [555, 629] width 211 height 52
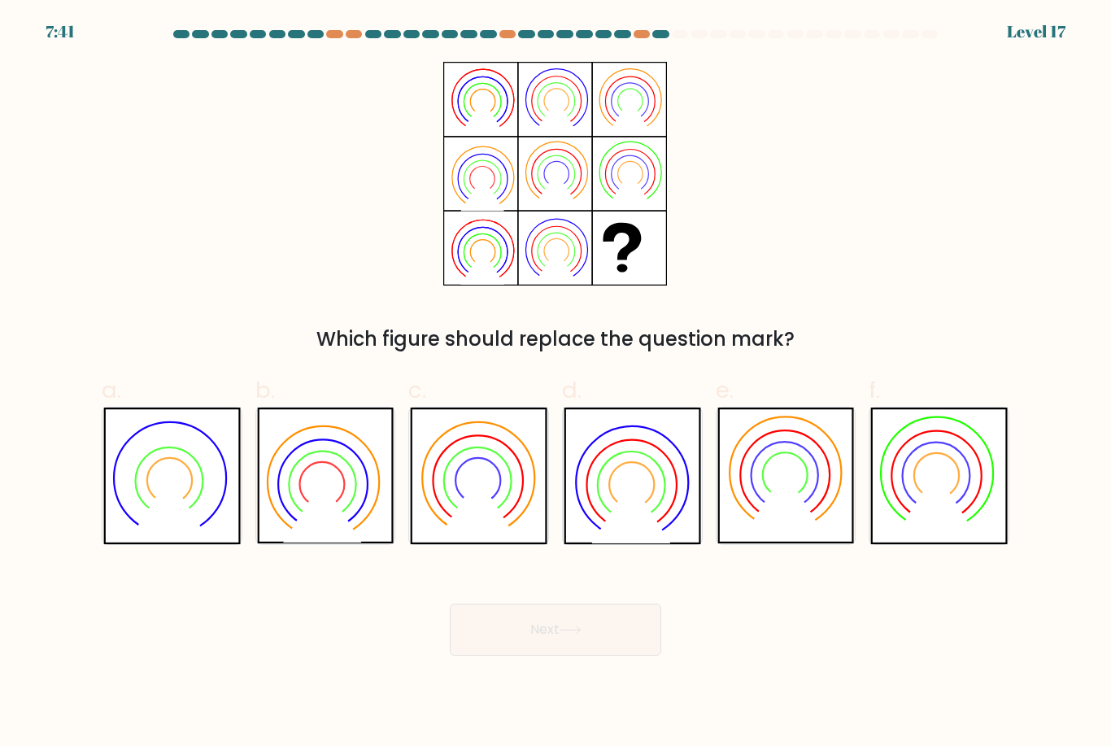
click at [654, 510] on icon at bounding box center [631, 475] width 137 height 136
click at [556, 384] on input "d." at bounding box center [555, 378] width 1 height 11
radio input "true"
click at [567, 655] on button "Next" at bounding box center [555, 629] width 211 height 52
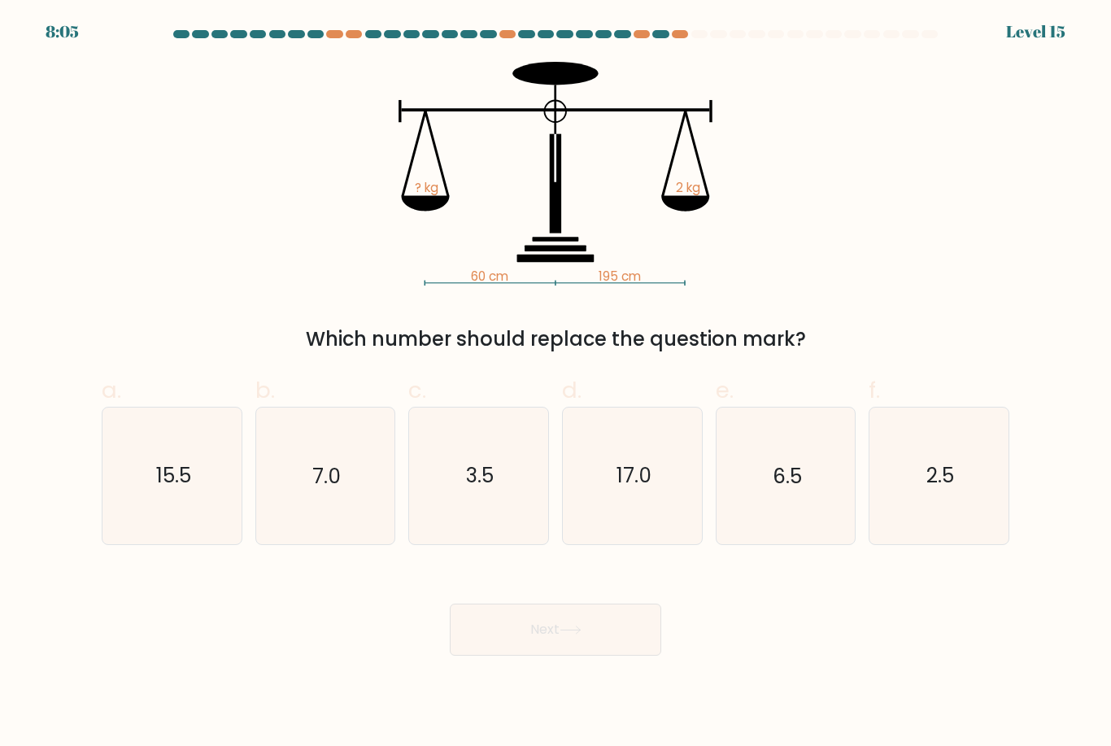
click at [488, 490] on text "3.5" at bounding box center [480, 476] width 28 height 28
click at [555, 384] on input "c. 3.5" at bounding box center [555, 378] width 1 height 11
radio input "true"
click at [507, 644] on button "Next" at bounding box center [555, 629] width 211 height 52
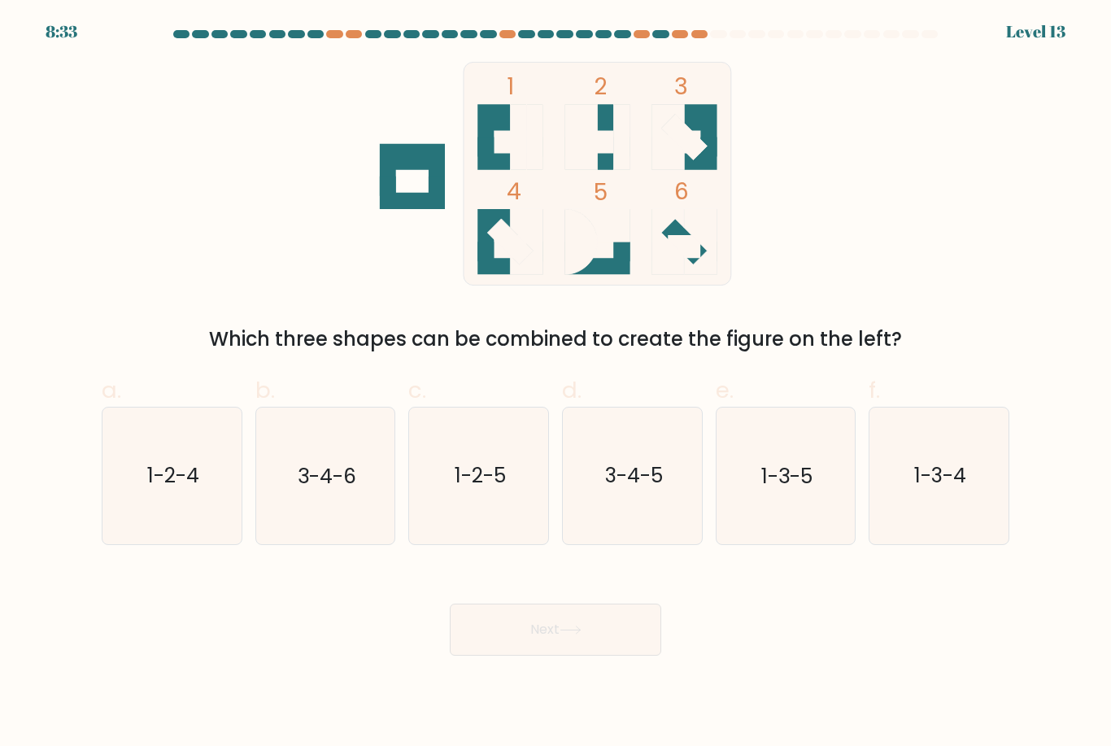
click at [325, 490] on text "3-4-6" at bounding box center [327, 476] width 59 height 28
click at [555, 384] on input "b. 3-4-6" at bounding box center [555, 378] width 1 height 11
radio input "true"
click at [494, 652] on button "Next" at bounding box center [555, 629] width 211 height 52
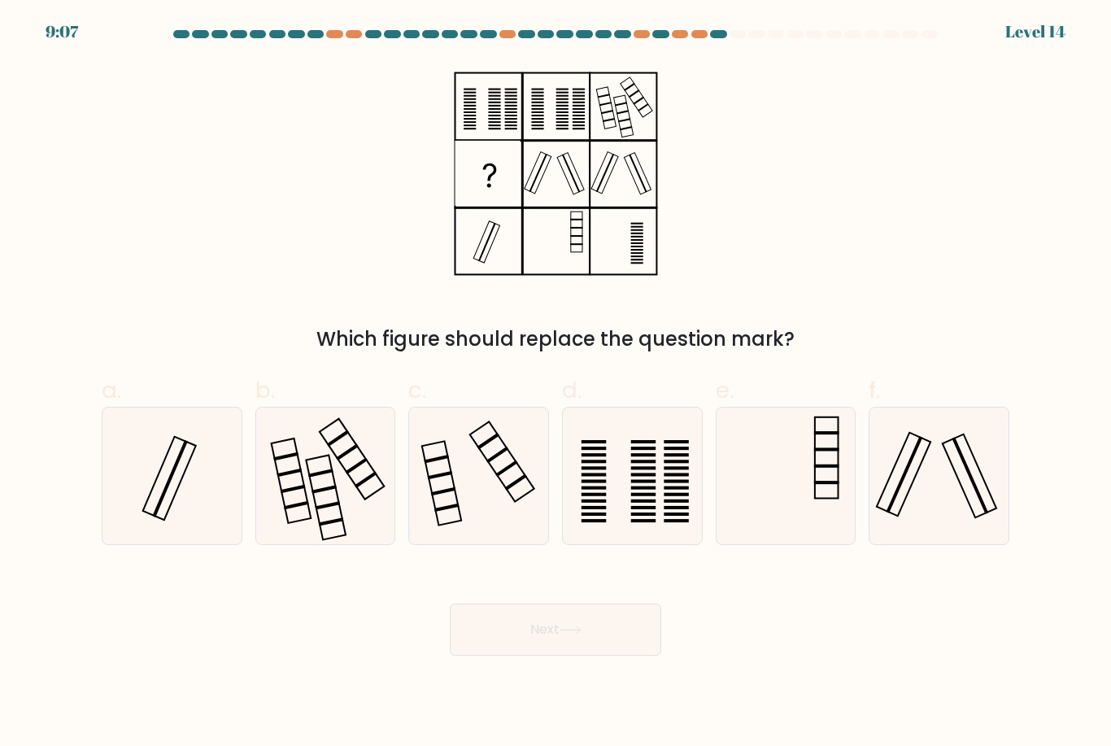
click at [494, 488] on icon at bounding box center [479, 475] width 136 height 136
click at [555, 384] on input "c." at bounding box center [555, 378] width 1 height 11
radio input "true"
click at [508, 637] on button "Next" at bounding box center [555, 629] width 211 height 52
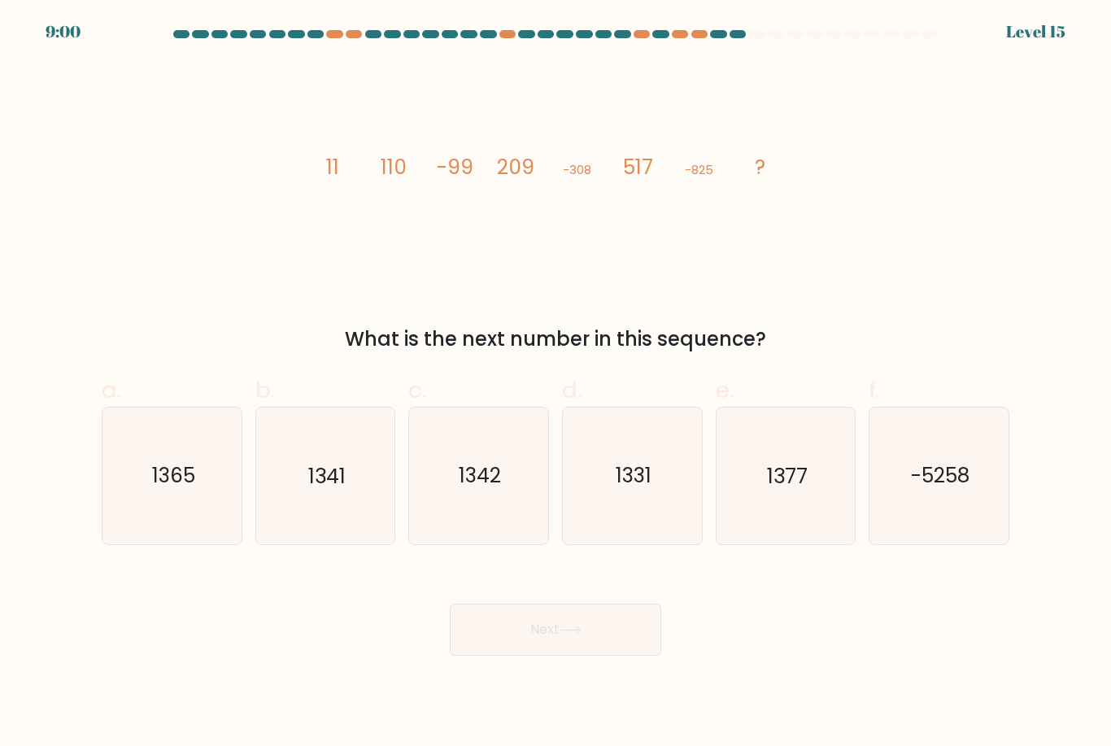
click at [140, 480] on icon "1365" at bounding box center [172, 475] width 136 height 136
click at [555, 384] on input "a. 1365" at bounding box center [555, 378] width 1 height 11
radio input "true"
click at [437, 639] on div "Next" at bounding box center [555, 609] width 927 height 91
click at [458, 655] on button "Next" at bounding box center [555, 629] width 211 height 52
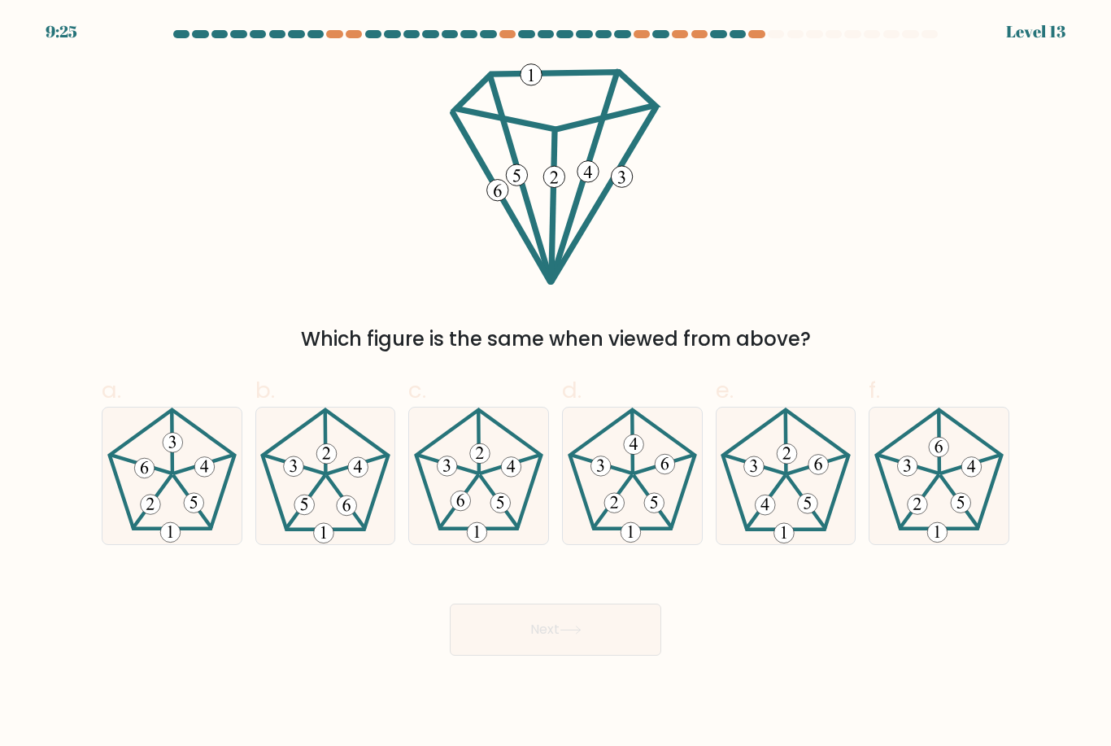
click at [463, 507] on icon at bounding box center [479, 475] width 136 height 136
click at [555, 384] on input "c." at bounding box center [555, 378] width 1 height 11
radio input "true"
click at [331, 481] on icon at bounding box center [325, 475] width 136 height 136
click at [555, 384] on input "b." at bounding box center [555, 378] width 1 height 11
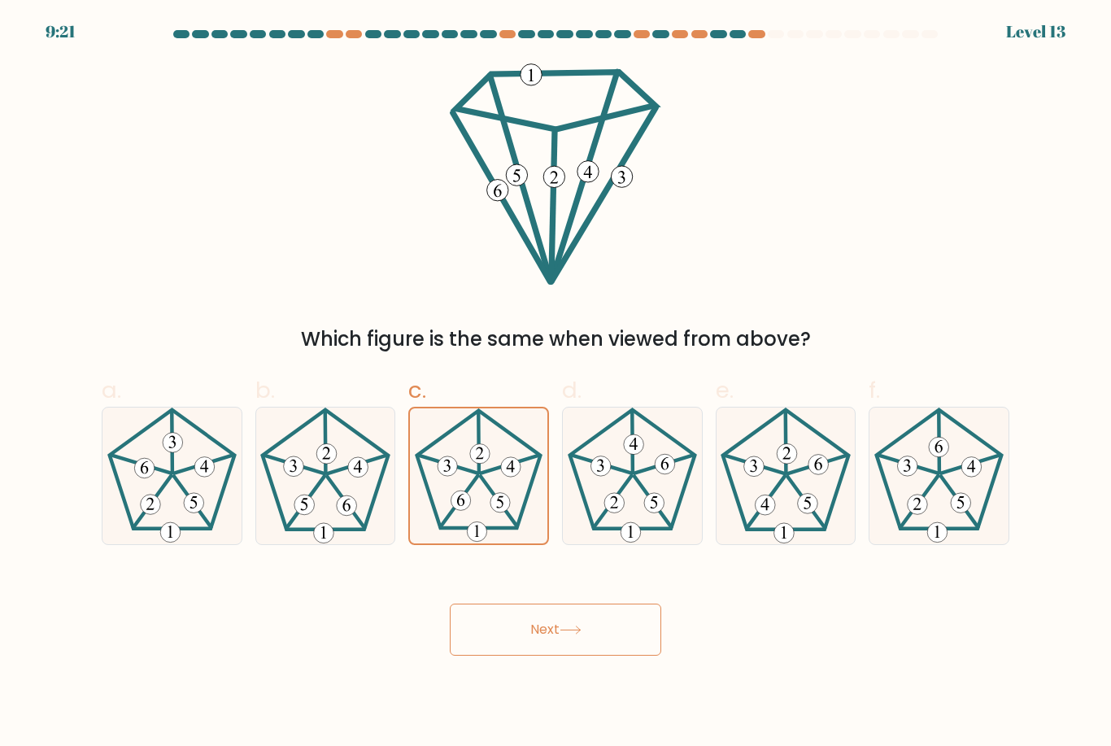
radio input "true"
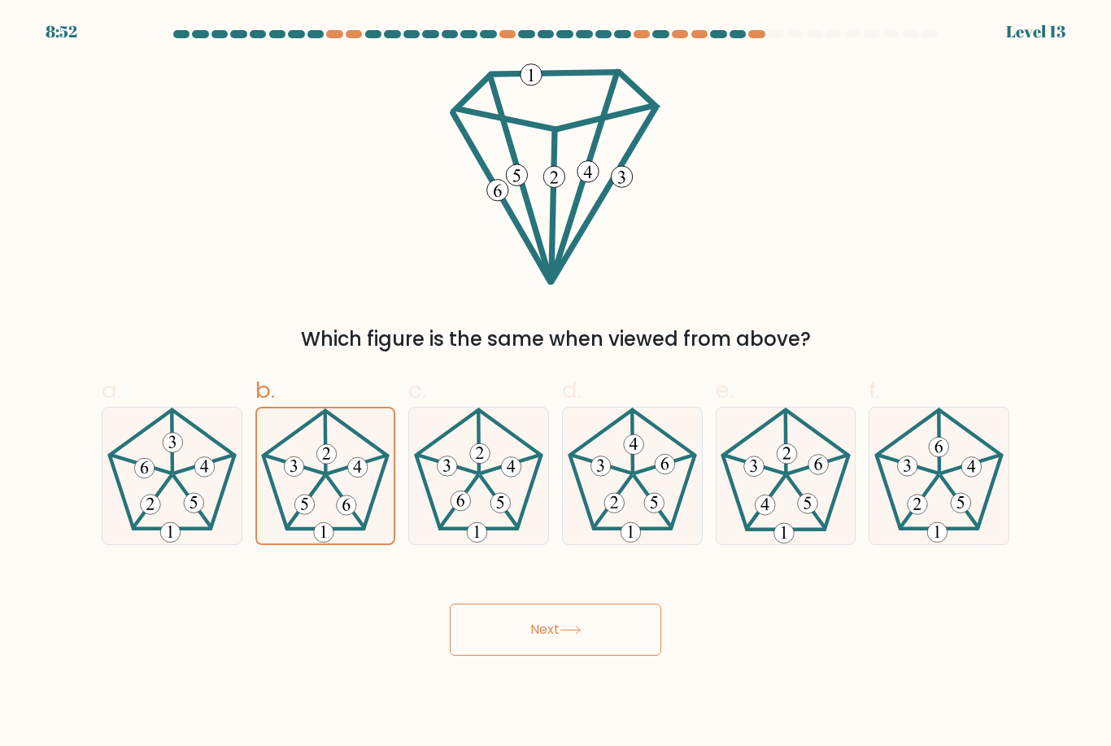
click at [776, 511] on icon at bounding box center [785, 475] width 136 height 136
click at [556, 384] on input "e." at bounding box center [555, 378] width 1 height 11
radio input "true"
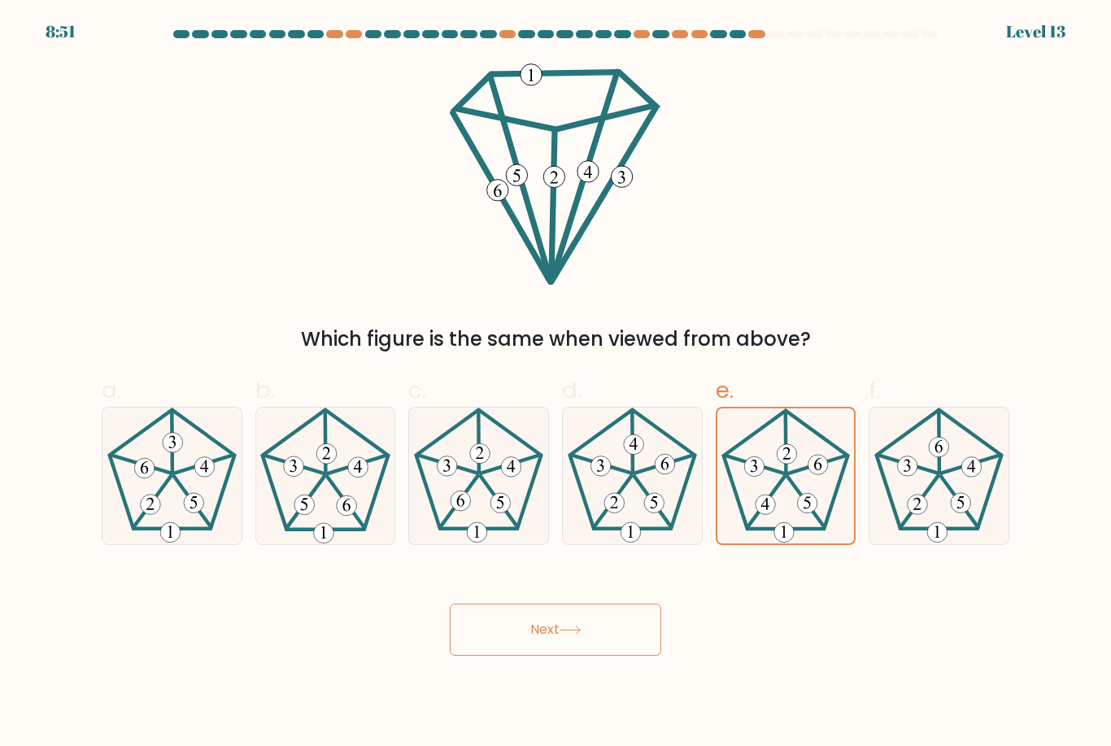
click at [597, 646] on button "Next" at bounding box center [555, 629] width 211 height 52
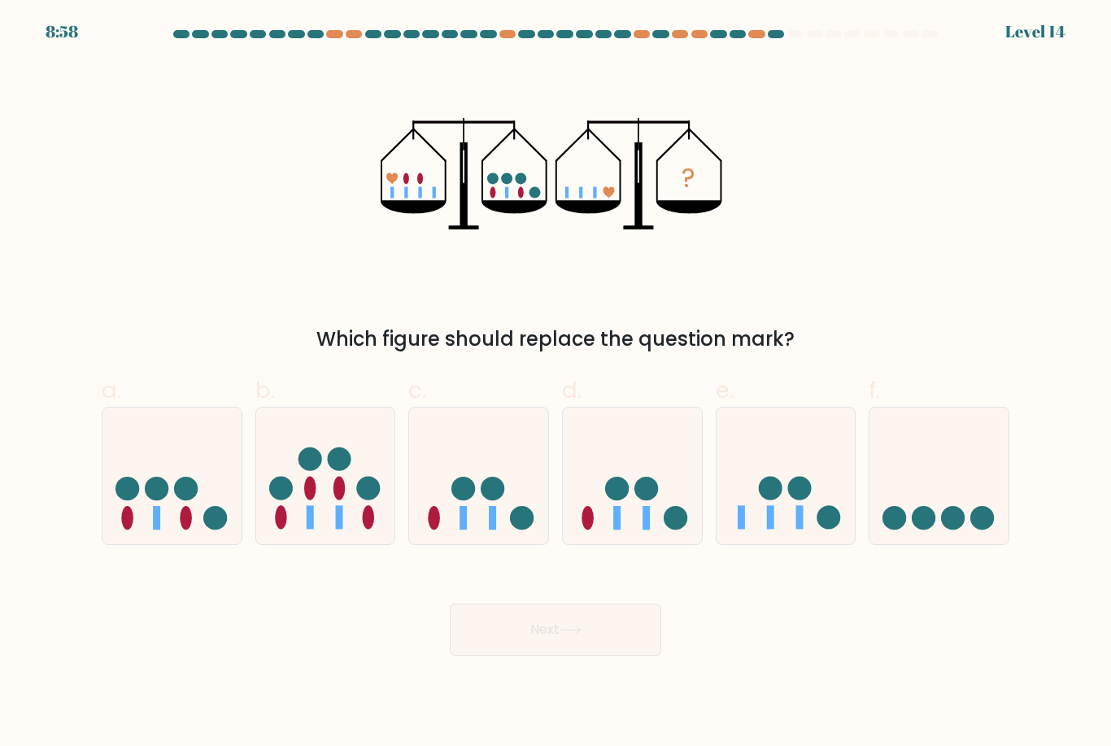
click at [815, 513] on icon at bounding box center [785, 475] width 139 height 115
click at [556, 384] on input "e." at bounding box center [555, 378] width 1 height 11
radio input "true"
click at [580, 638] on button "Next" at bounding box center [555, 629] width 211 height 52
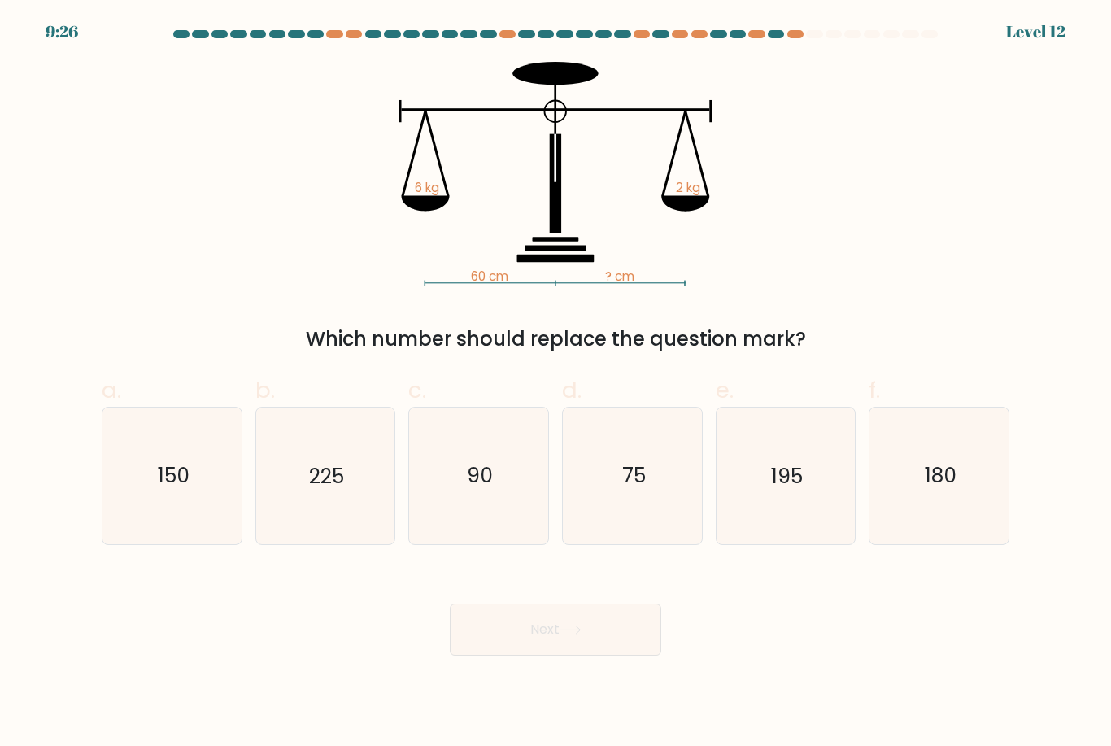
click at [937, 490] on text "180" at bounding box center [940, 476] width 32 height 28
click at [556, 384] on input "f. 180" at bounding box center [555, 378] width 1 height 11
radio input "true"
click at [587, 637] on button "Next" at bounding box center [555, 629] width 211 height 52
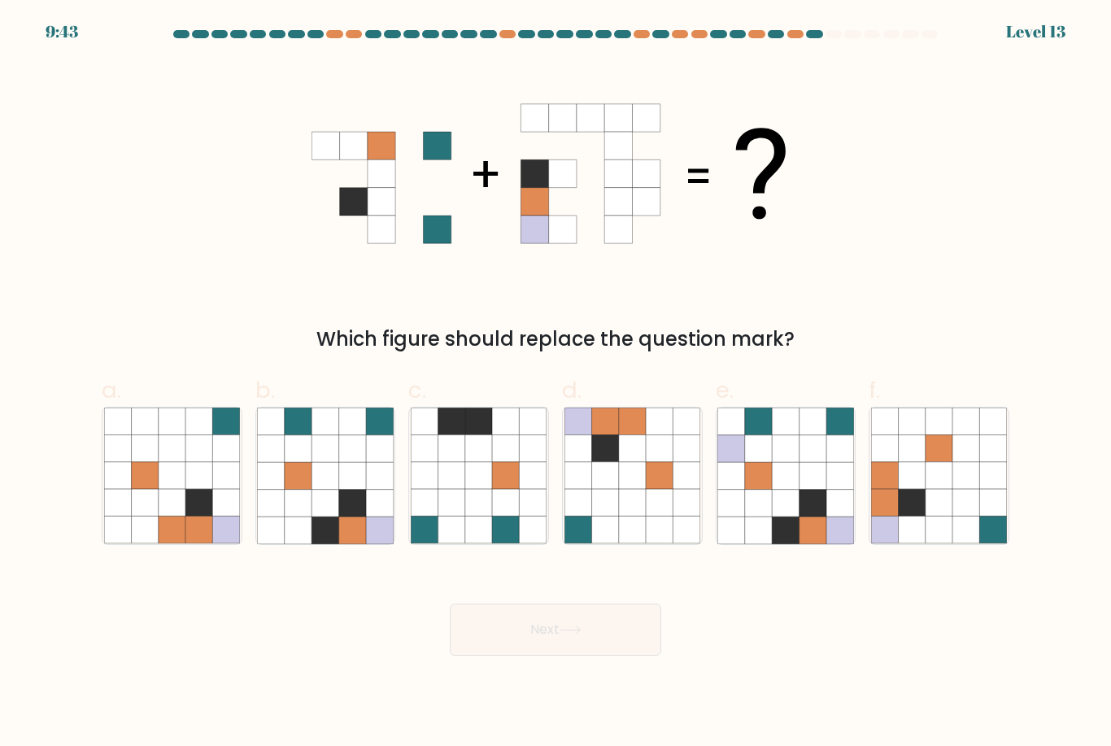
click at [359, 489] on icon at bounding box center [352, 475] width 27 height 27
click at [555, 384] on input "b." at bounding box center [555, 378] width 1 height 11
radio input "true"
click at [522, 650] on button "Next" at bounding box center [555, 629] width 211 height 52
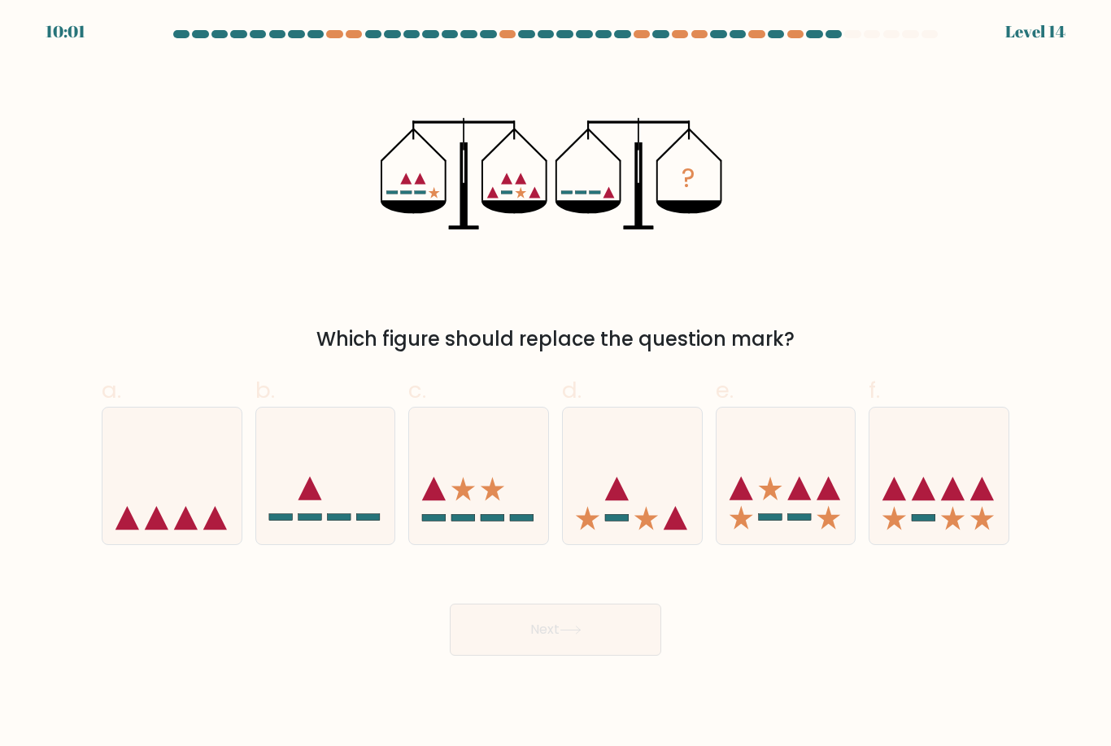
click at [205, 517] on icon at bounding box center [171, 475] width 139 height 115
click at [555, 384] on input "a." at bounding box center [555, 378] width 1 height 11
radio input "true"
click at [611, 646] on button "Next" at bounding box center [555, 629] width 211 height 52
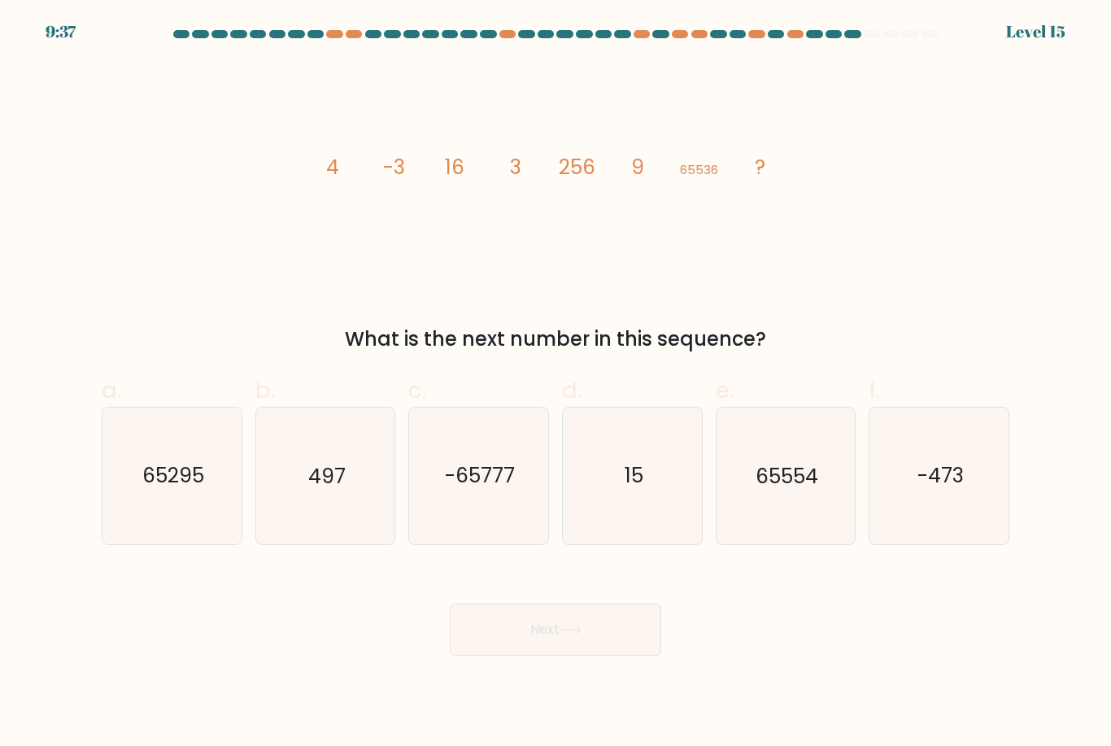
click at [329, 511] on icon "497" at bounding box center [325, 475] width 136 height 136
click at [555, 384] on input "b. 497" at bounding box center [555, 378] width 1 height 11
radio input "true"
click at [482, 650] on button "Next" at bounding box center [555, 629] width 211 height 52
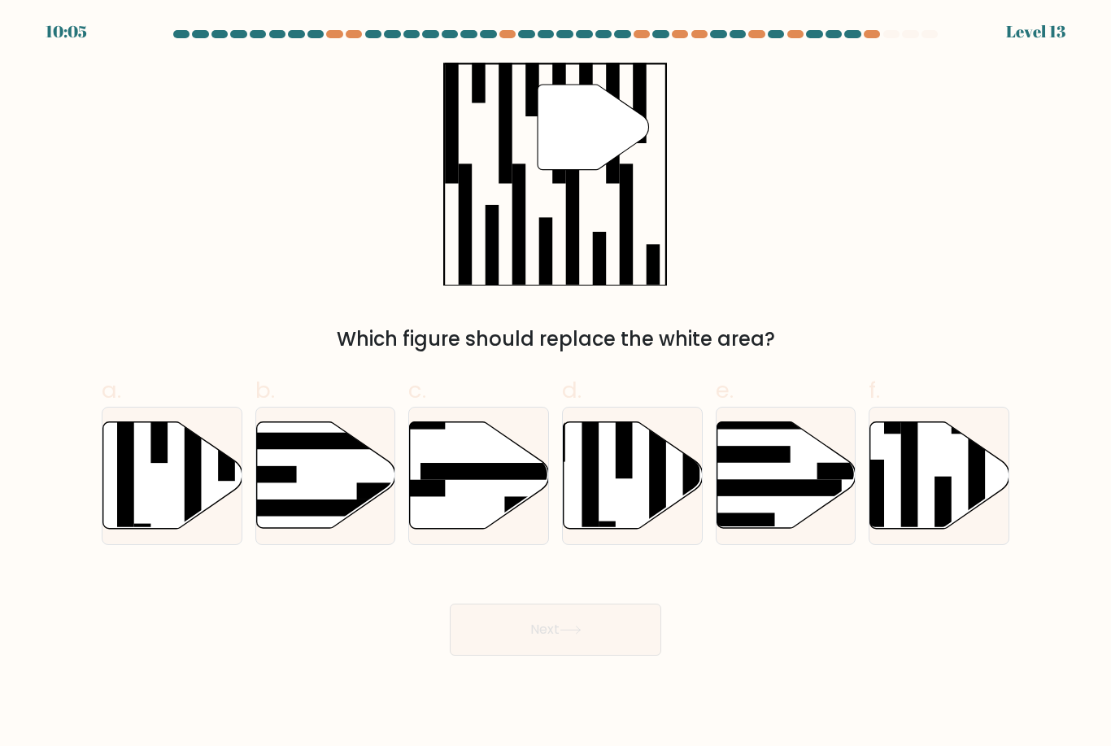
click at [165, 496] on icon at bounding box center [172, 475] width 139 height 107
click at [555, 384] on input "a." at bounding box center [555, 378] width 1 height 11
radio input "true"
click at [623, 478] on rect at bounding box center [623, 436] width 17 height 84
click at [556, 384] on input "d." at bounding box center [555, 378] width 1 height 11
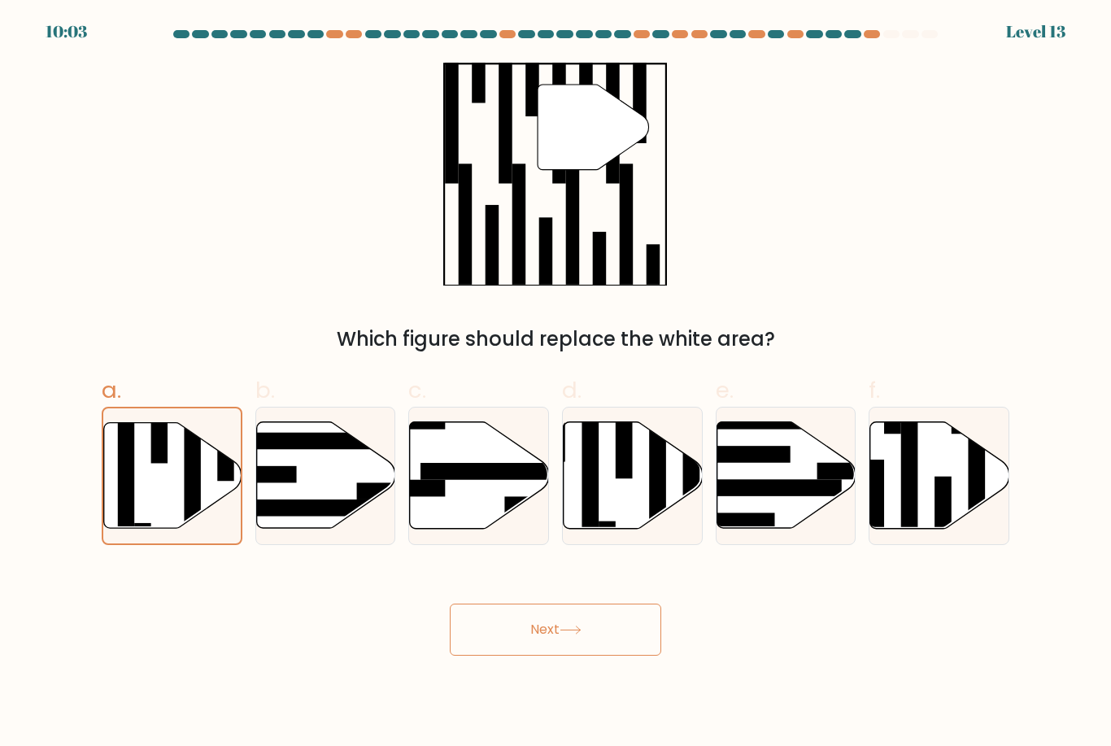
radio input "true"
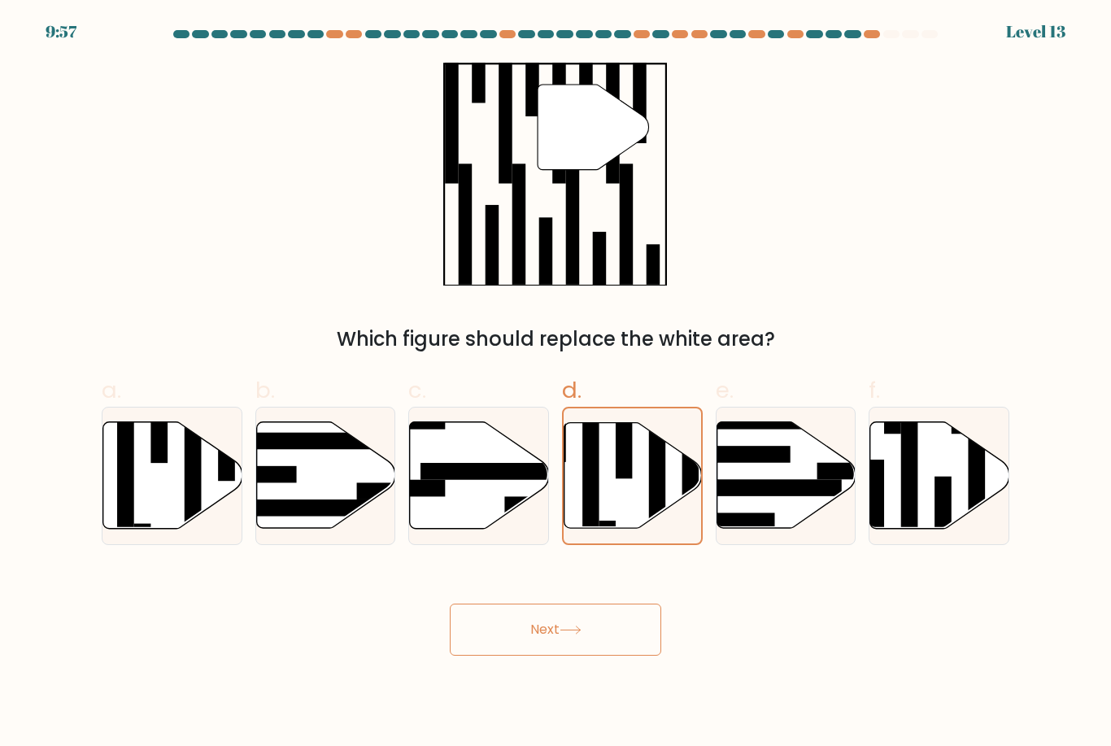
click at [589, 637] on button "Next" at bounding box center [555, 629] width 211 height 52
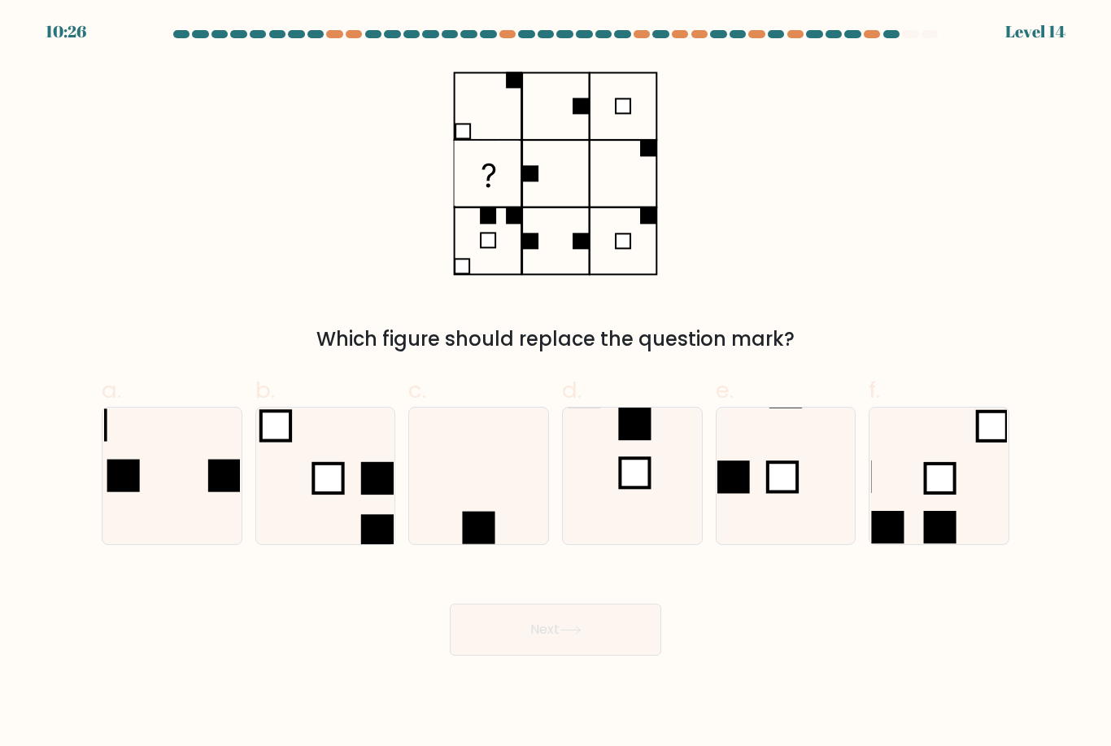
click at [651, 503] on icon at bounding box center [632, 475] width 136 height 136
click at [556, 384] on input "d." at bounding box center [555, 378] width 1 height 11
radio input "true"
click at [567, 636] on button "Next" at bounding box center [555, 629] width 211 height 52
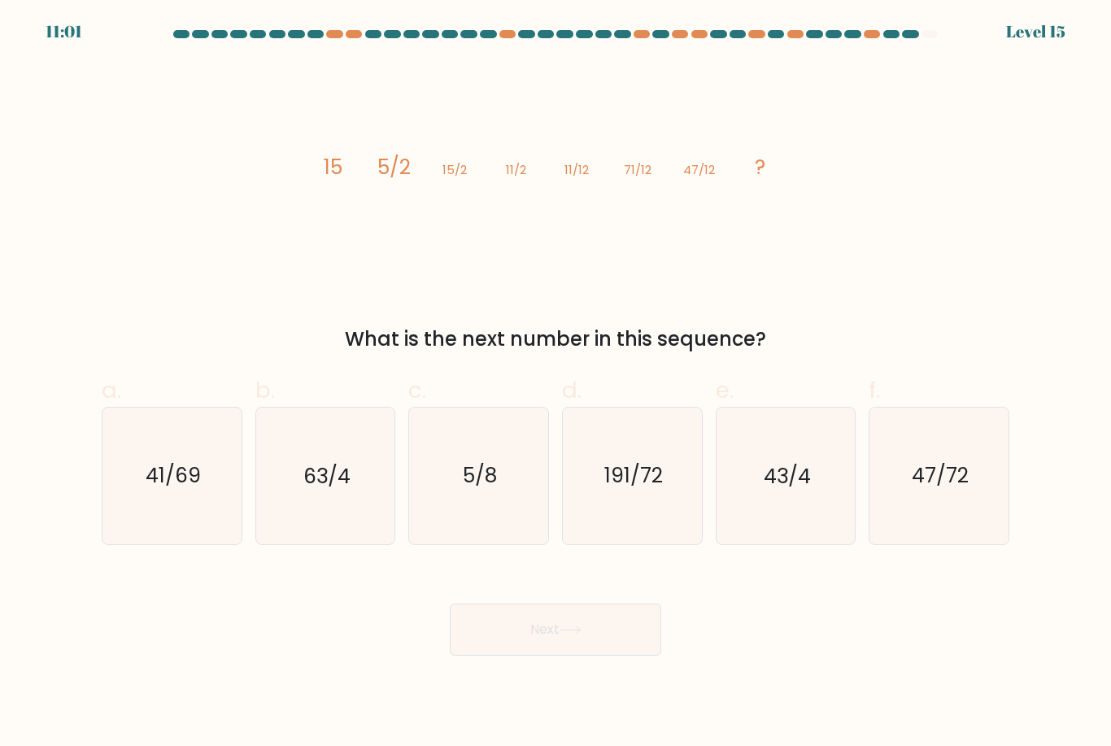
click at [211, 517] on icon "41/69" at bounding box center [172, 475] width 136 height 136
click at [555, 384] on input "a. 41/69" at bounding box center [555, 378] width 1 height 11
radio input "true"
click at [526, 654] on button "Next" at bounding box center [555, 629] width 211 height 52
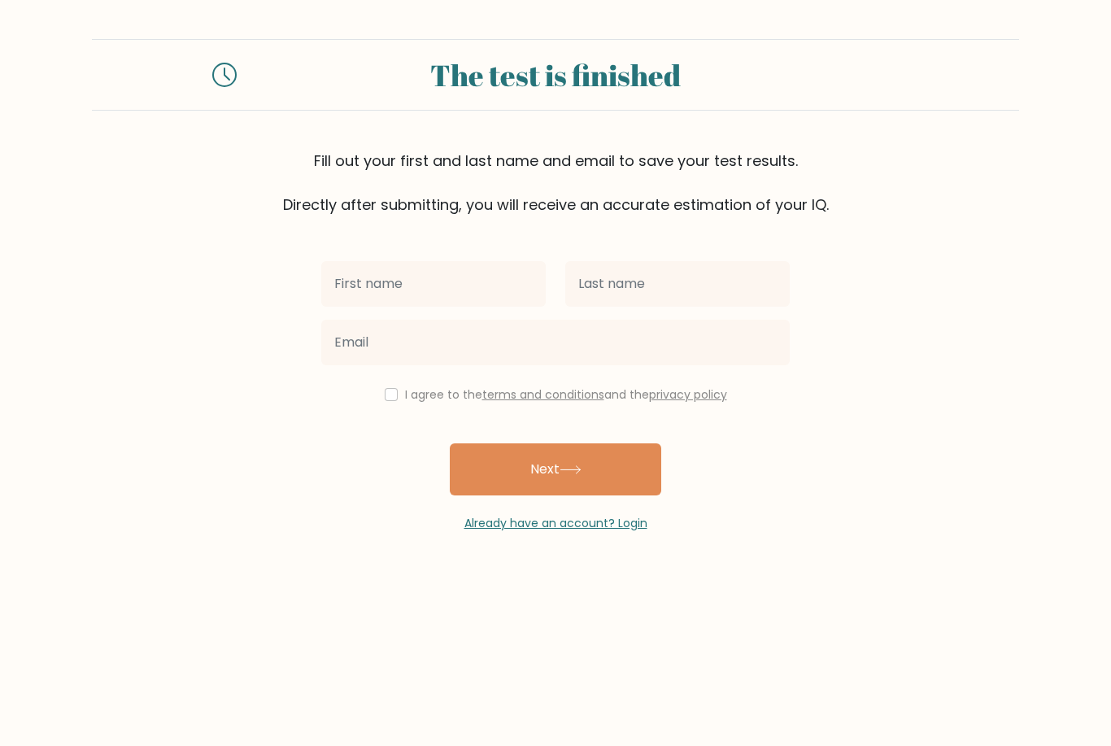
click at [494, 295] on input "text" at bounding box center [433, 284] width 224 height 46
type input "Morgane"
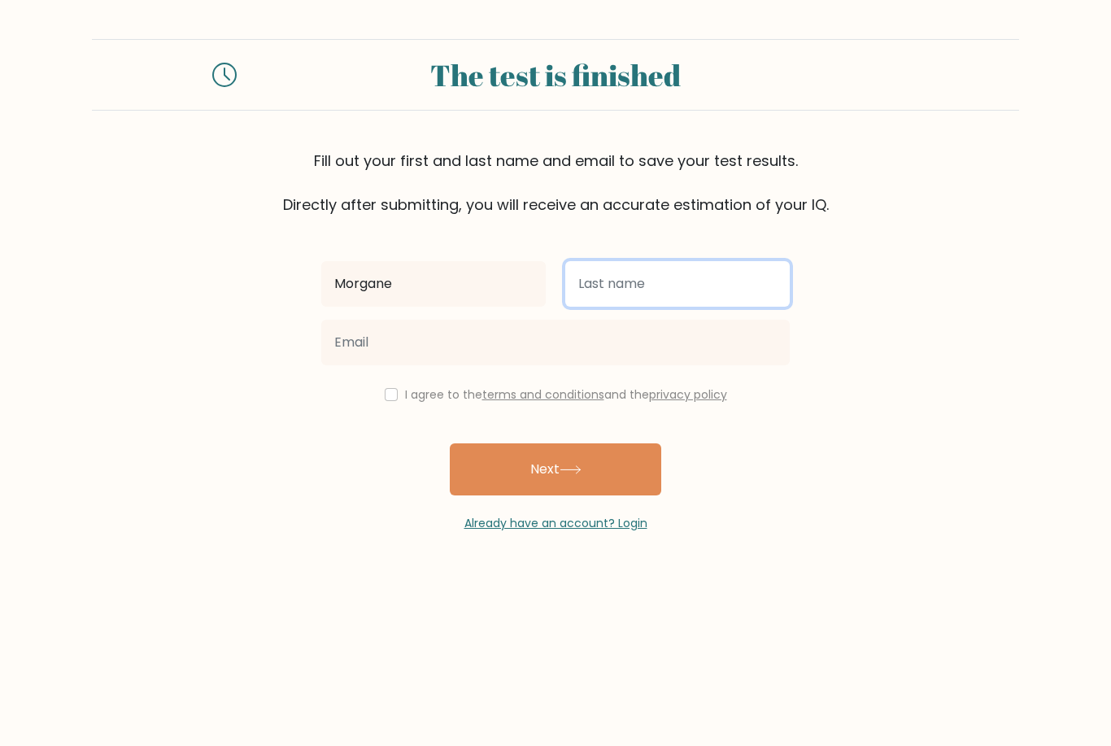
click at [667, 290] on input "text" at bounding box center [677, 284] width 224 height 46
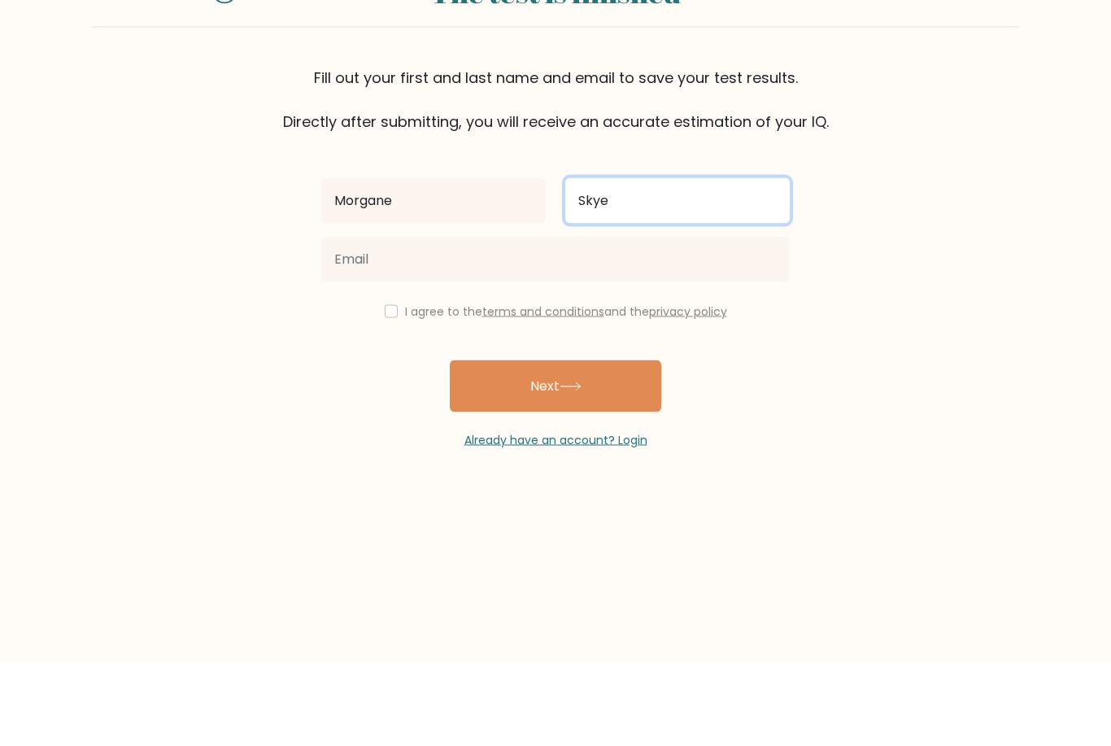
type input "Skye"
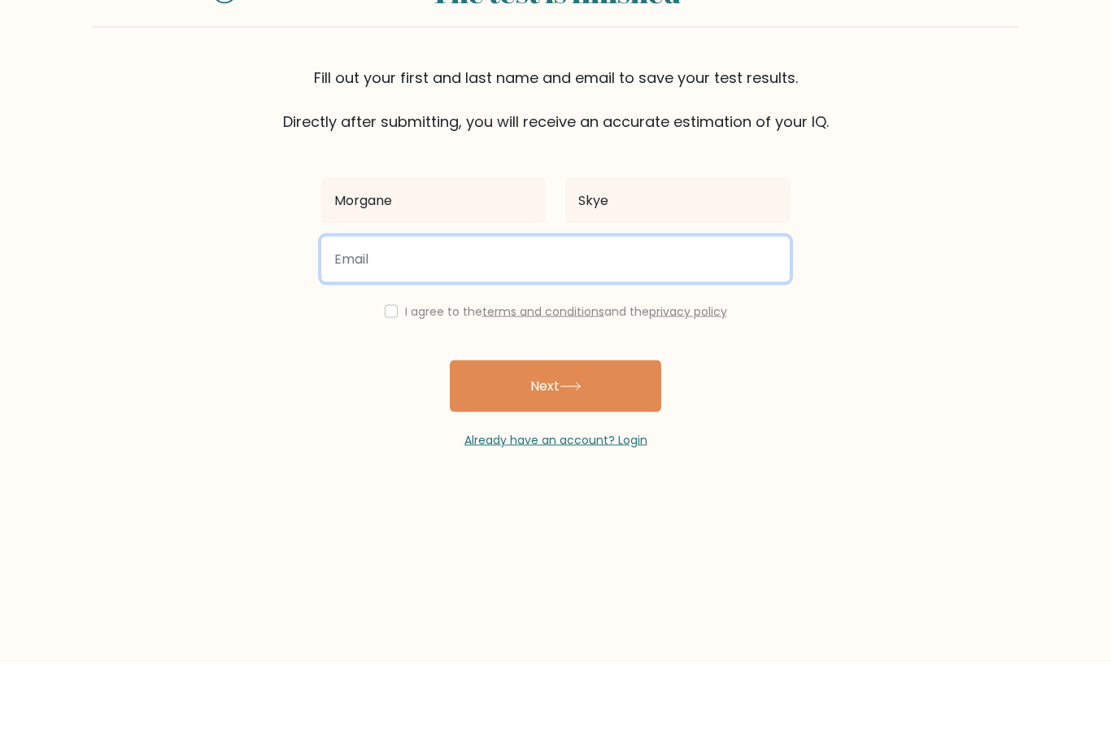
click at [469, 320] on input "email" at bounding box center [555, 343] width 468 height 46
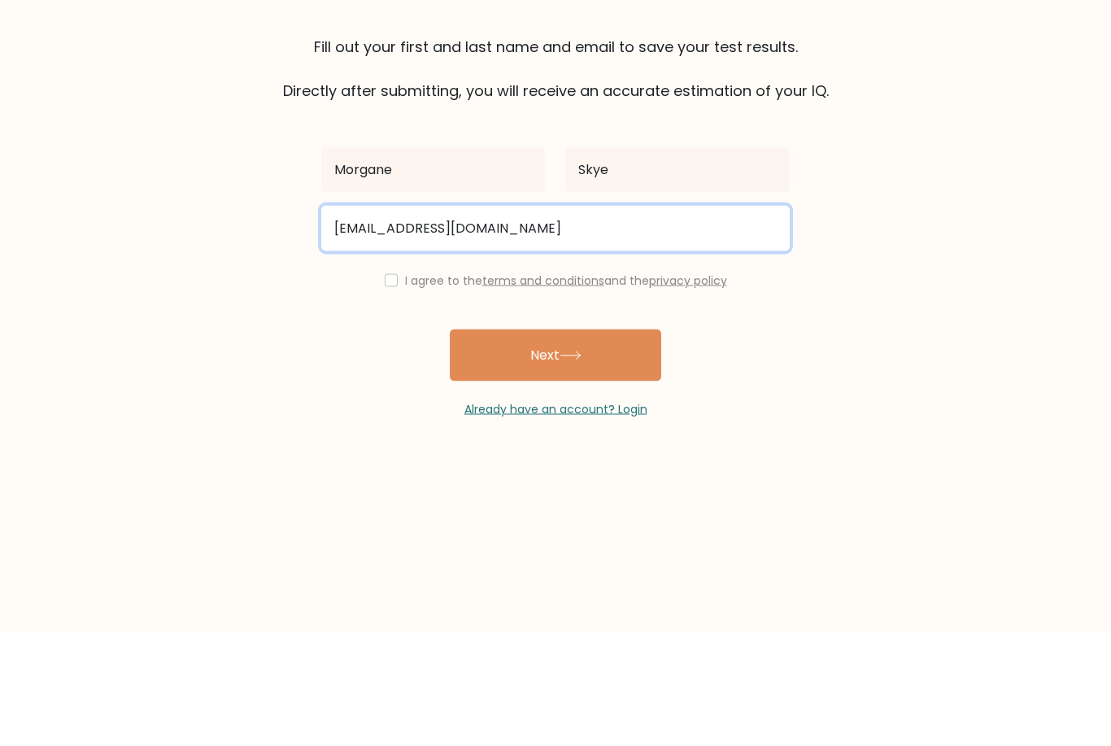
click at [464, 320] on input "morgane.skye@gmai.com" at bounding box center [555, 343] width 468 height 46
type input "morgane.skye@gmail.com"
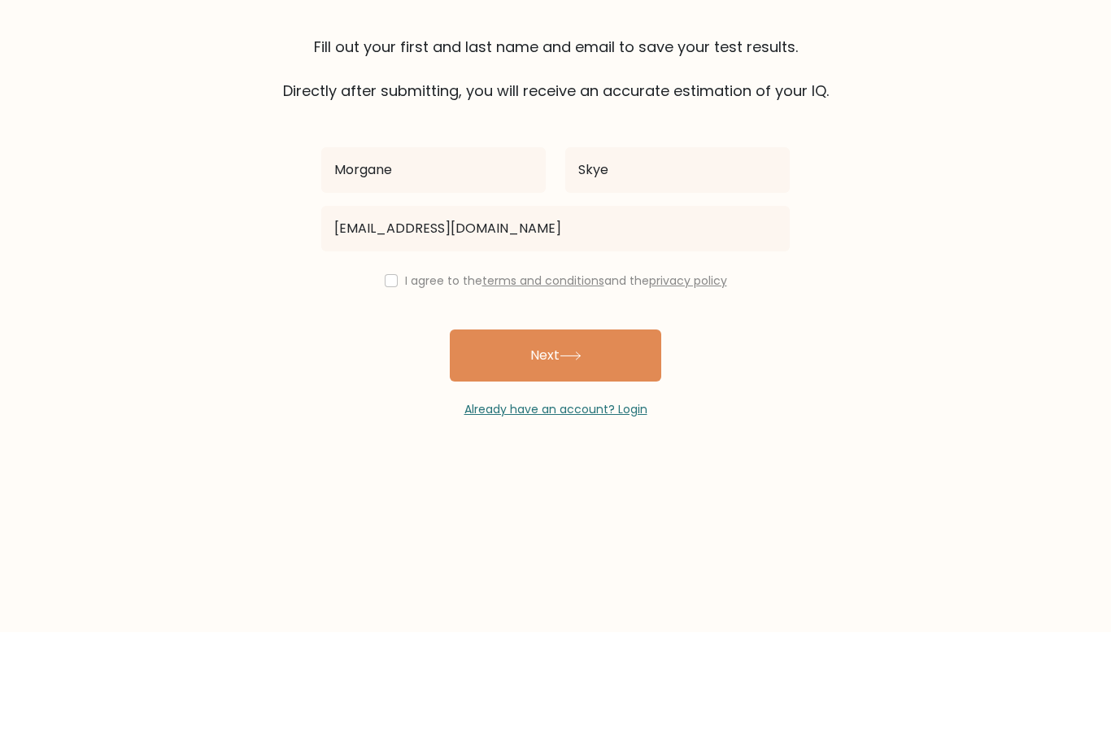
click at [385, 388] on input "checkbox" at bounding box center [391, 394] width 13 height 13
checkbox input "true"
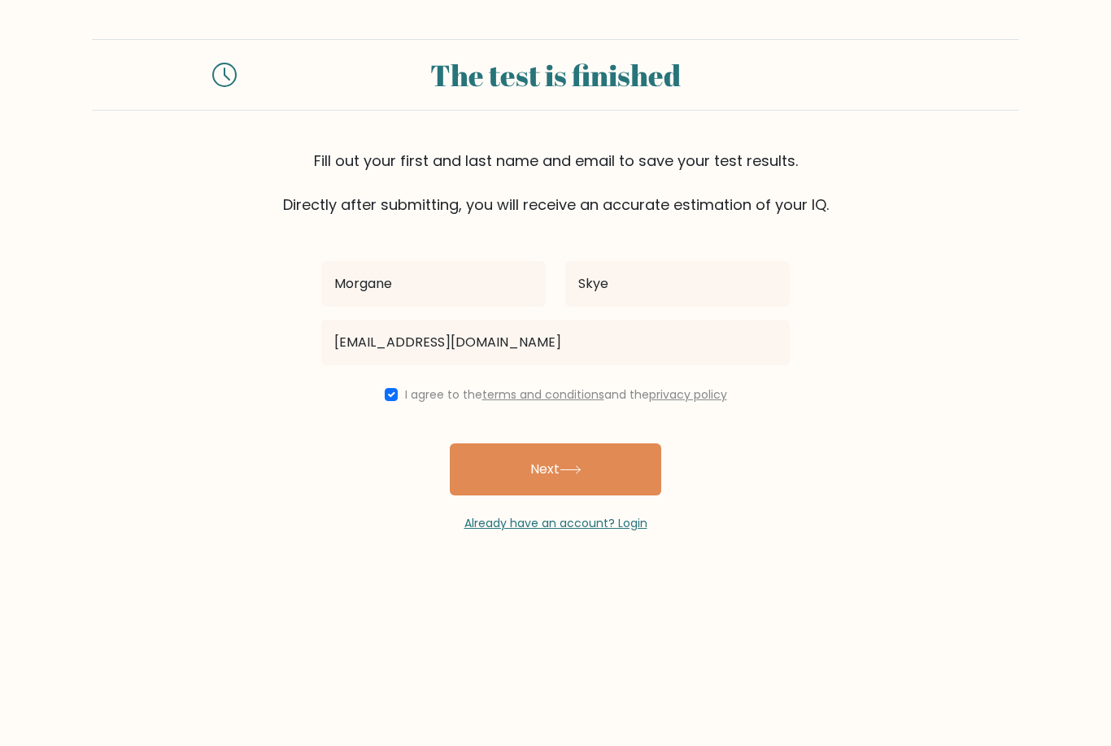
click at [602, 443] on button "Next" at bounding box center [555, 469] width 211 height 52
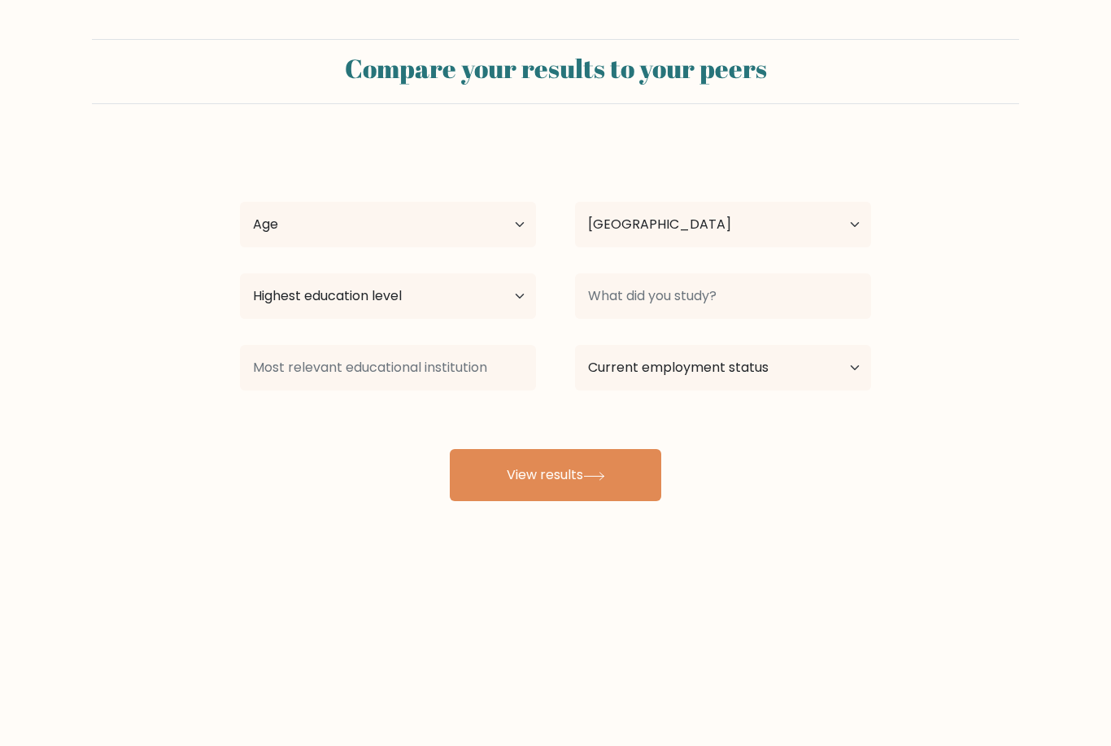
select select "GB"
click at [462, 211] on select "Age Under [DEMOGRAPHIC_DATA] [DEMOGRAPHIC_DATA] [DEMOGRAPHIC_DATA] [DEMOGRAPHIC…" at bounding box center [388, 225] width 296 height 46
select select "25_34"
click at [750, 224] on select "Country Afghanistan Albania Algeria American Samoa Andorra Angola Anguilla Anta…" at bounding box center [723, 225] width 296 height 46
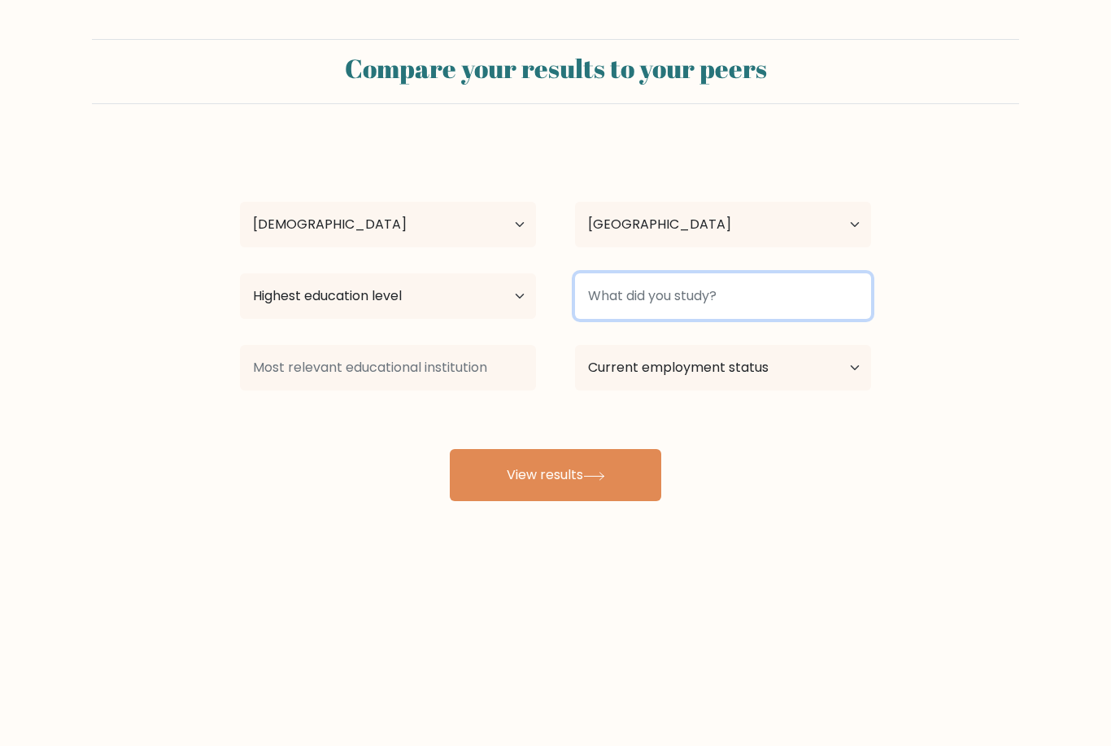
click at [743, 298] on input at bounding box center [723, 296] width 296 height 46
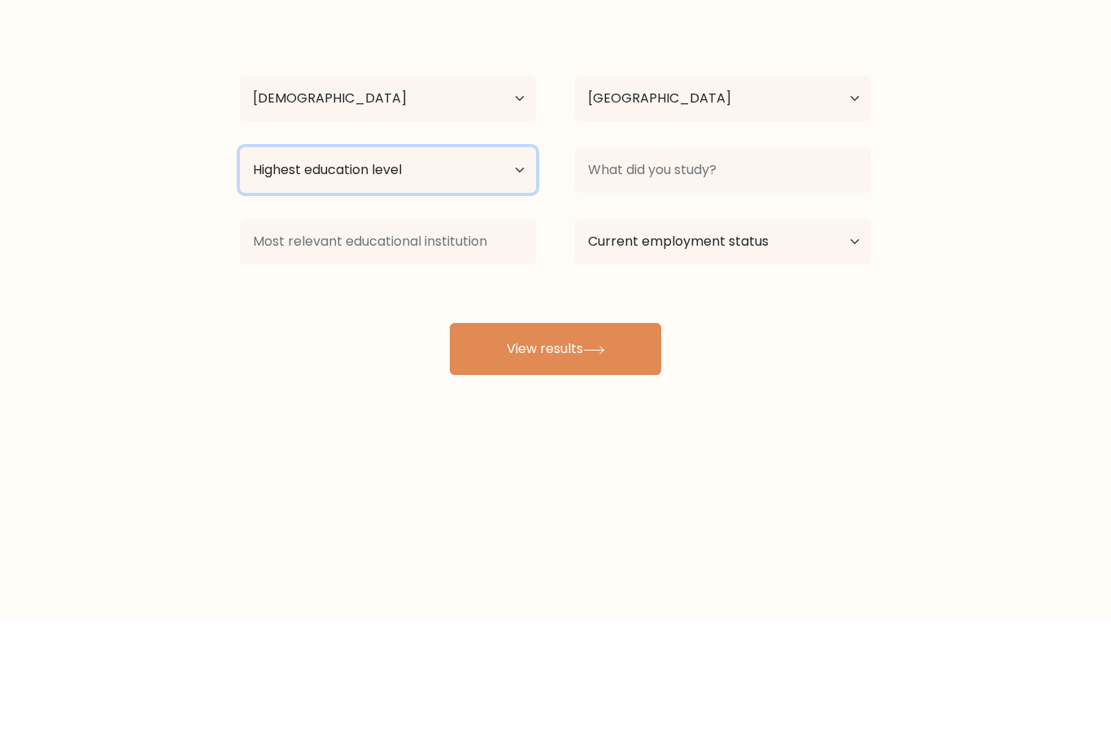
click at [499, 273] on select "Highest education level No schooling Primary Lower Secondary Upper Secondary Oc…" at bounding box center [388, 296] width 296 height 46
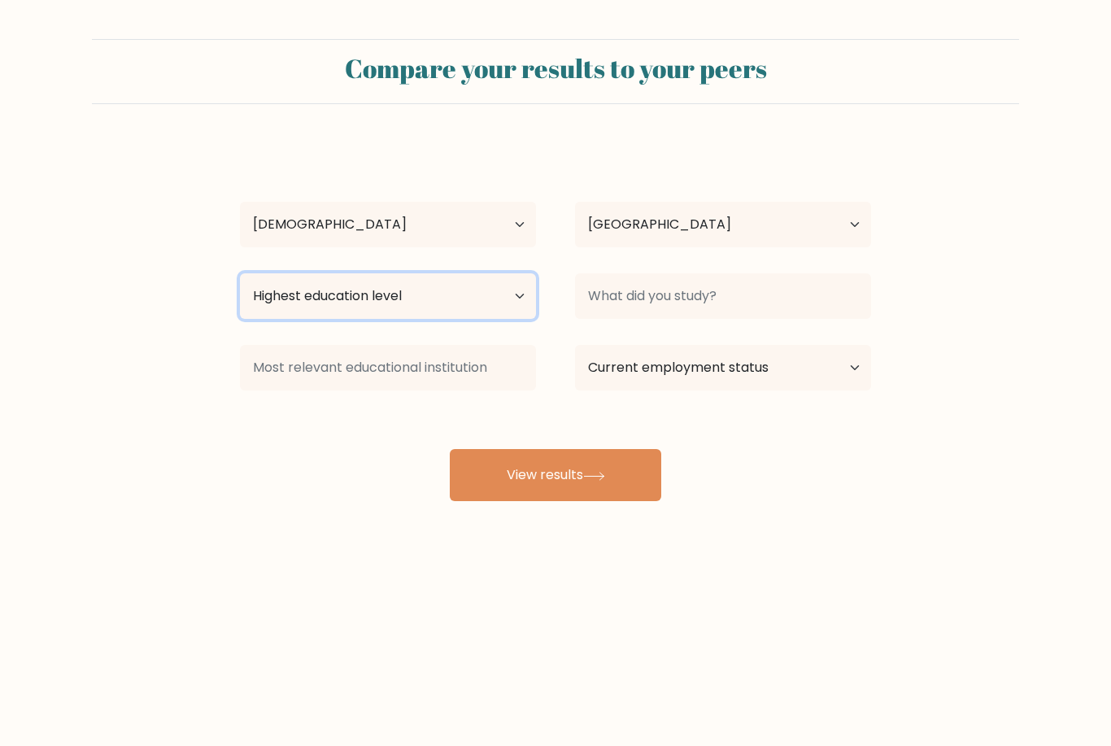
select select "upper_secondary"
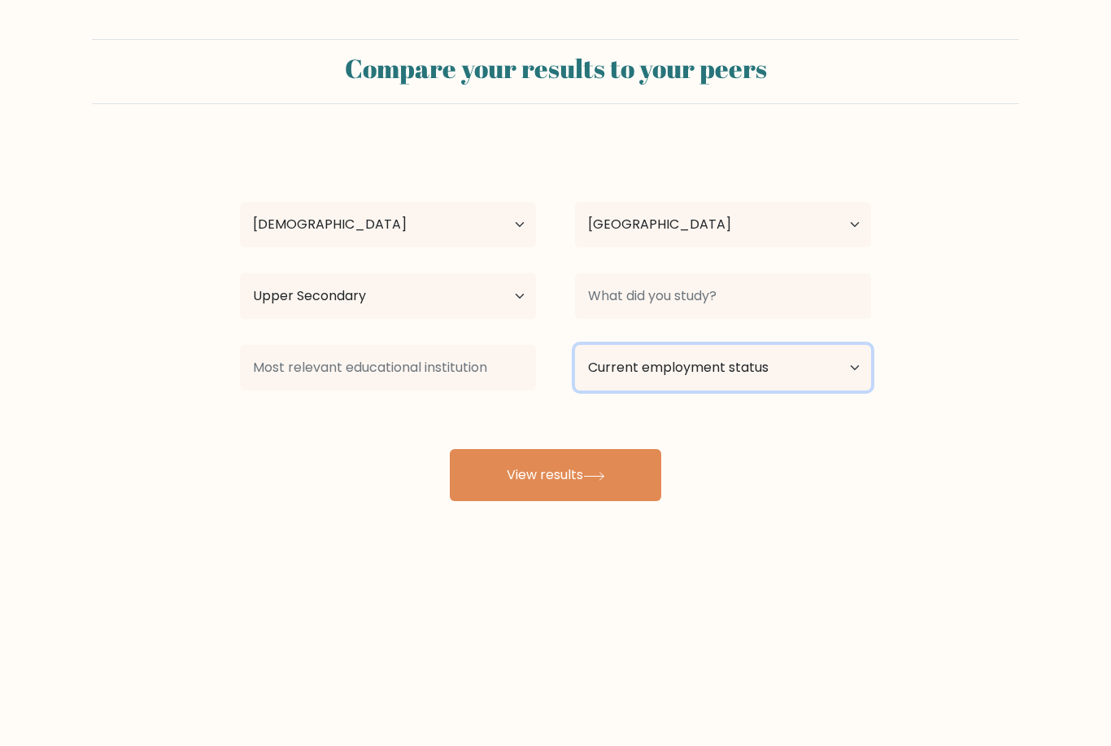
click at [637, 345] on select "Current employment status Employed Student Retired Other / prefer not to answer" at bounding box center [723, 368] width 296 height 46
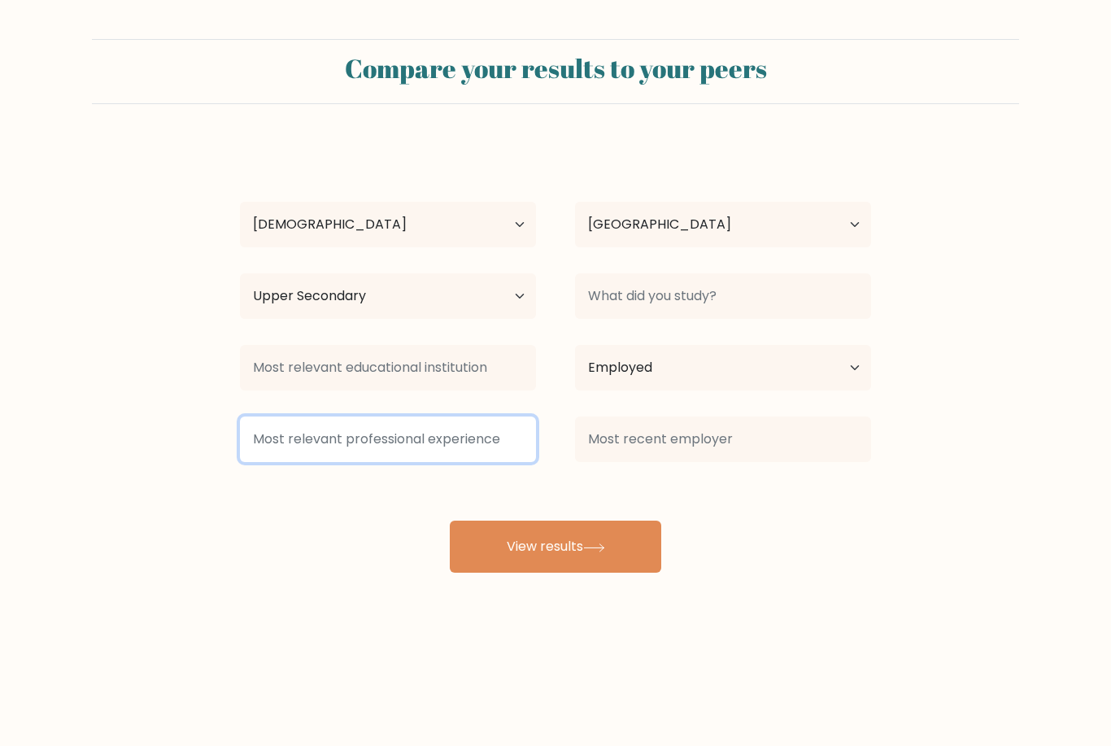
click at [488, 416] on input at bounding box center [388, 439] width 296 height 46
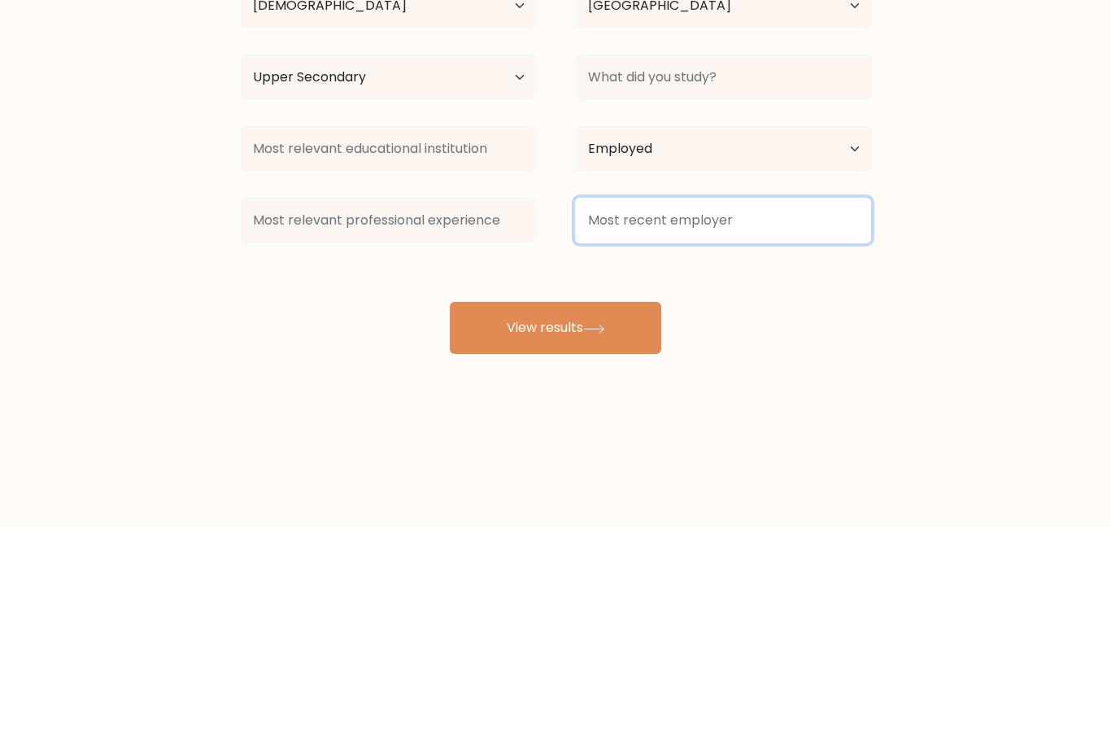
click at [712, 416] on input at bounding box center [723, 439] width 296 height 46
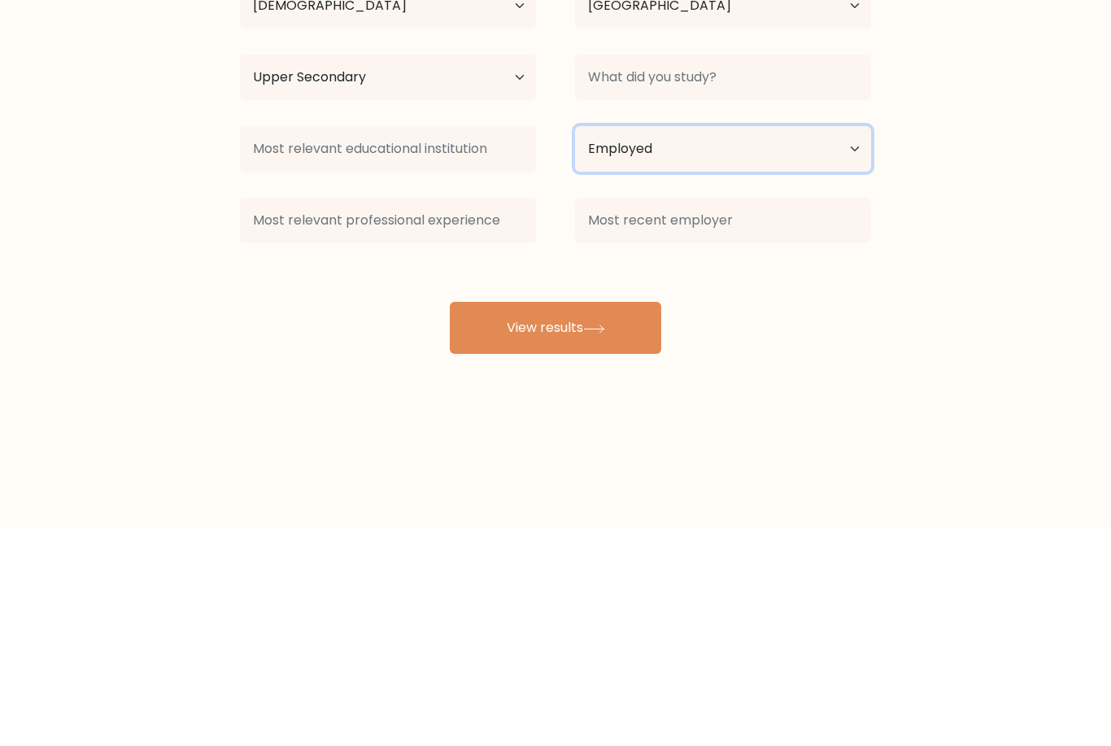
click at [743, 345] on select "Current employment status Employed Student Retired Other / prefer not to answer" at bounding box center [723, 368] width 296 height 46
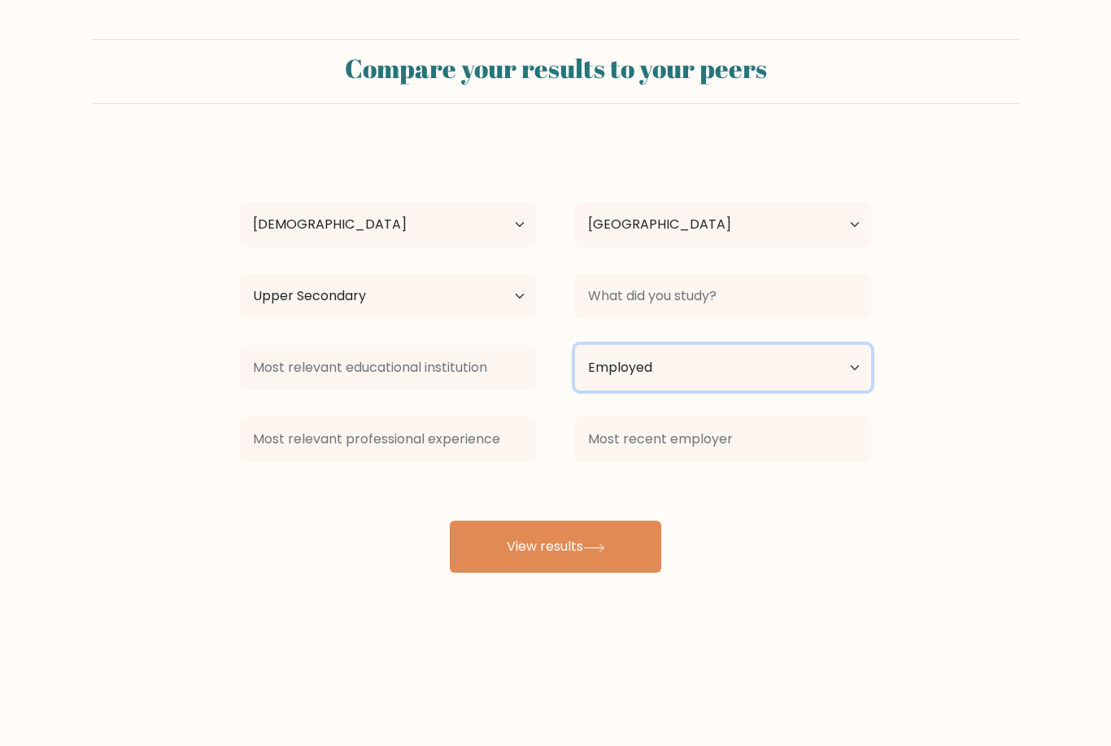
select select "other"
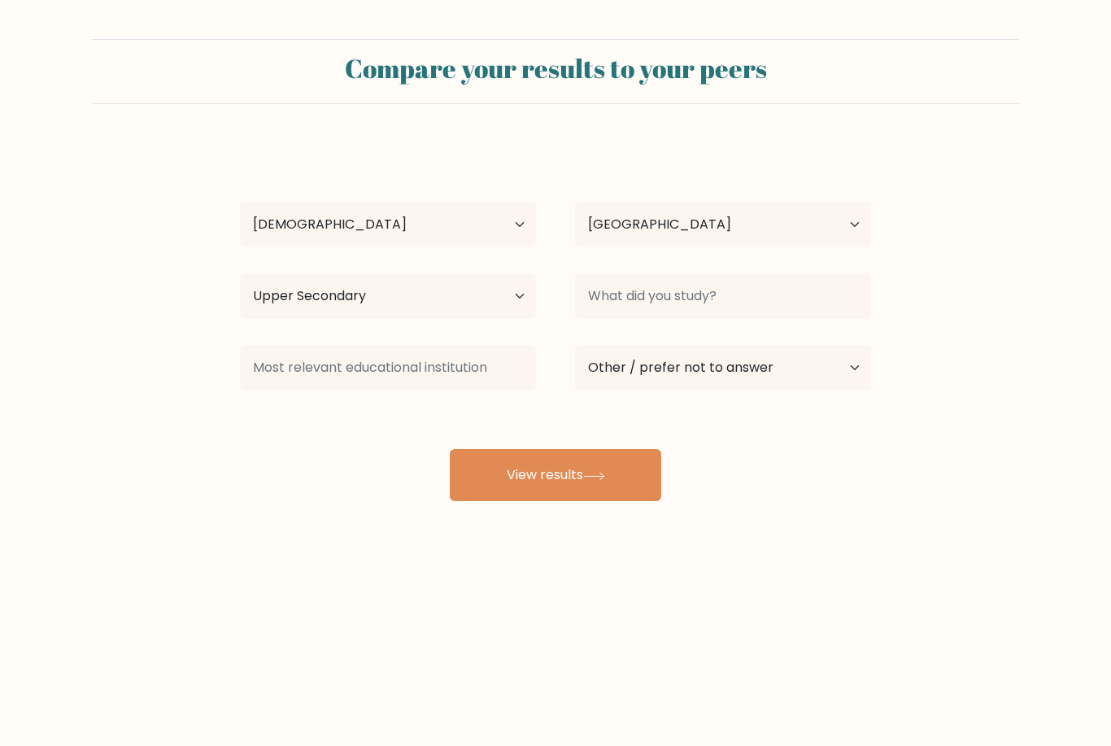
click at [617, 449] on button "View results" at bounding box center [555, 475] width 211 height 52
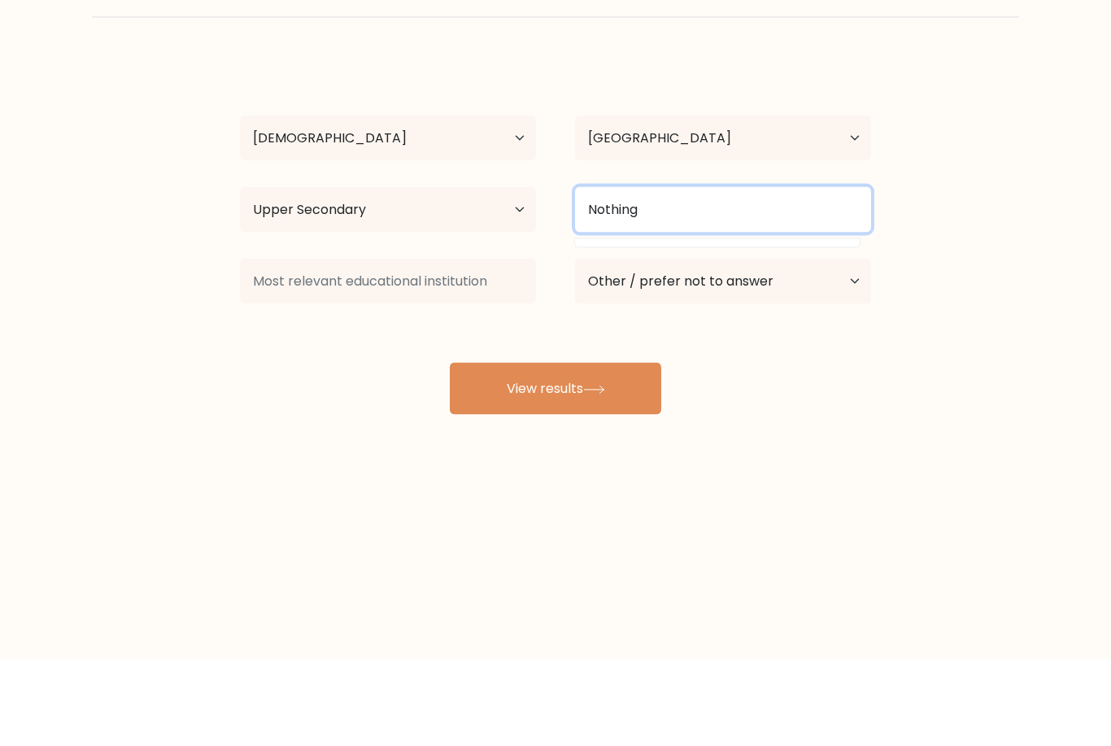
type input "Nothing"
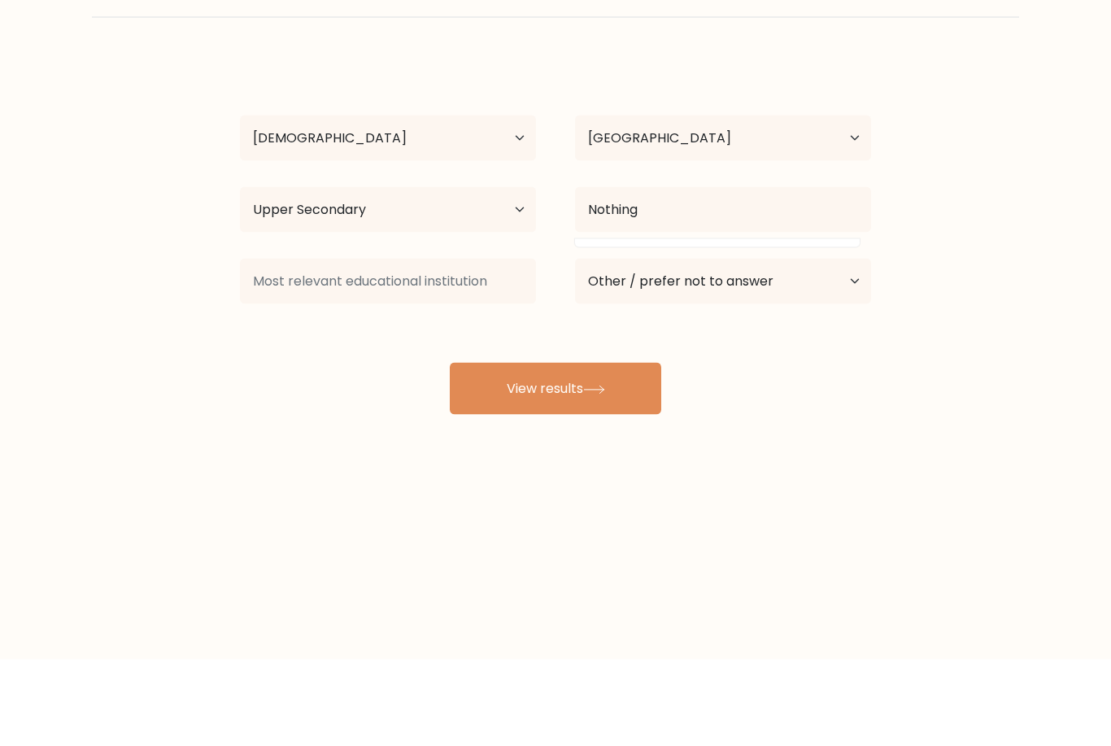
click at [515, 304] on div "Morgane Skye Age Under 18 years old 18-24 years old 25-34 years old 35-44 years…" at bounding box center [555, 322] width 650 height 358
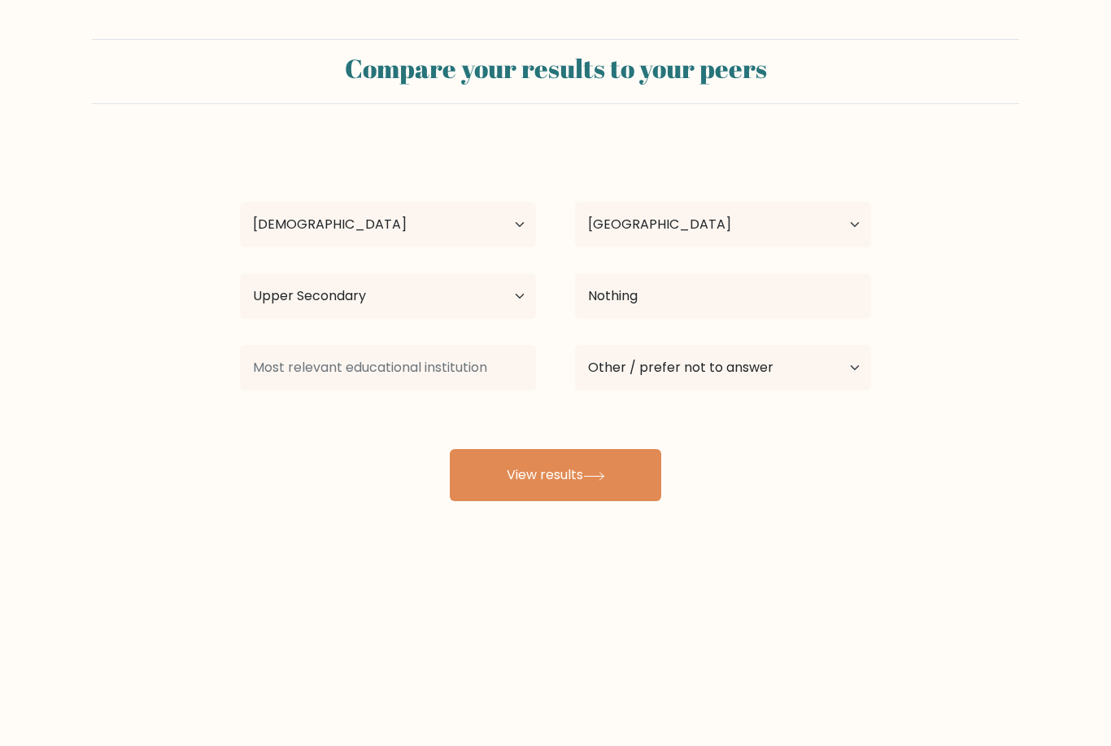
click at [524, 449] on button "View results" at bounding box center [555, 475] width 211 height 52
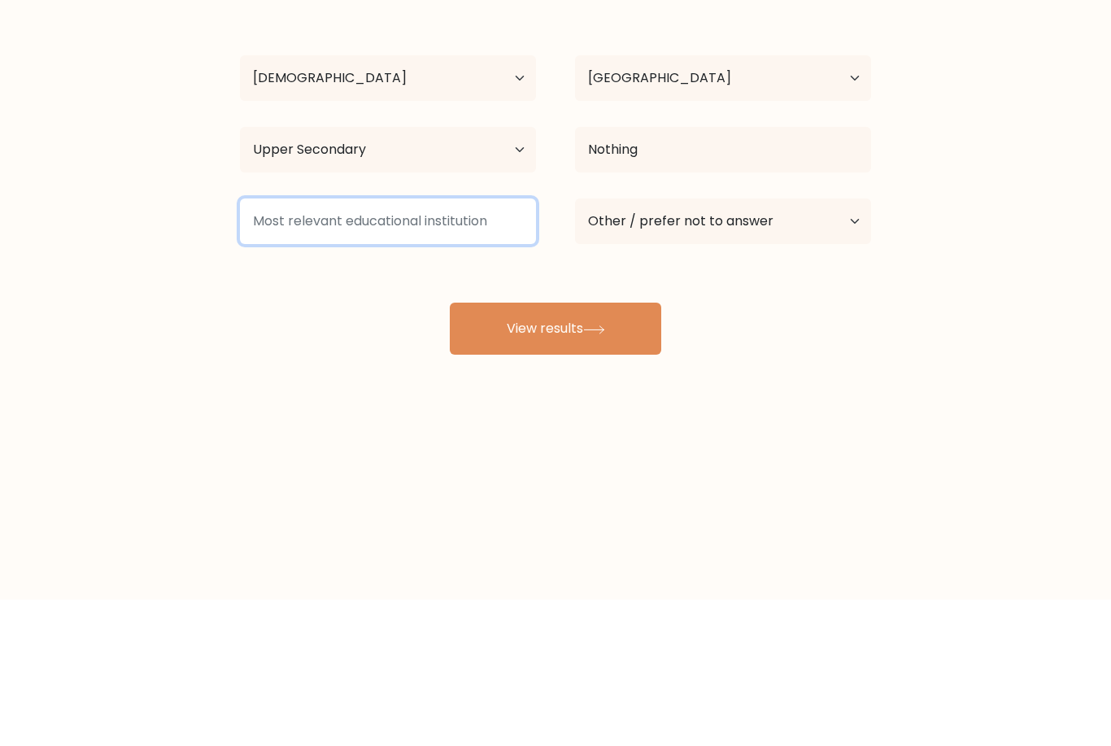
type input "W"
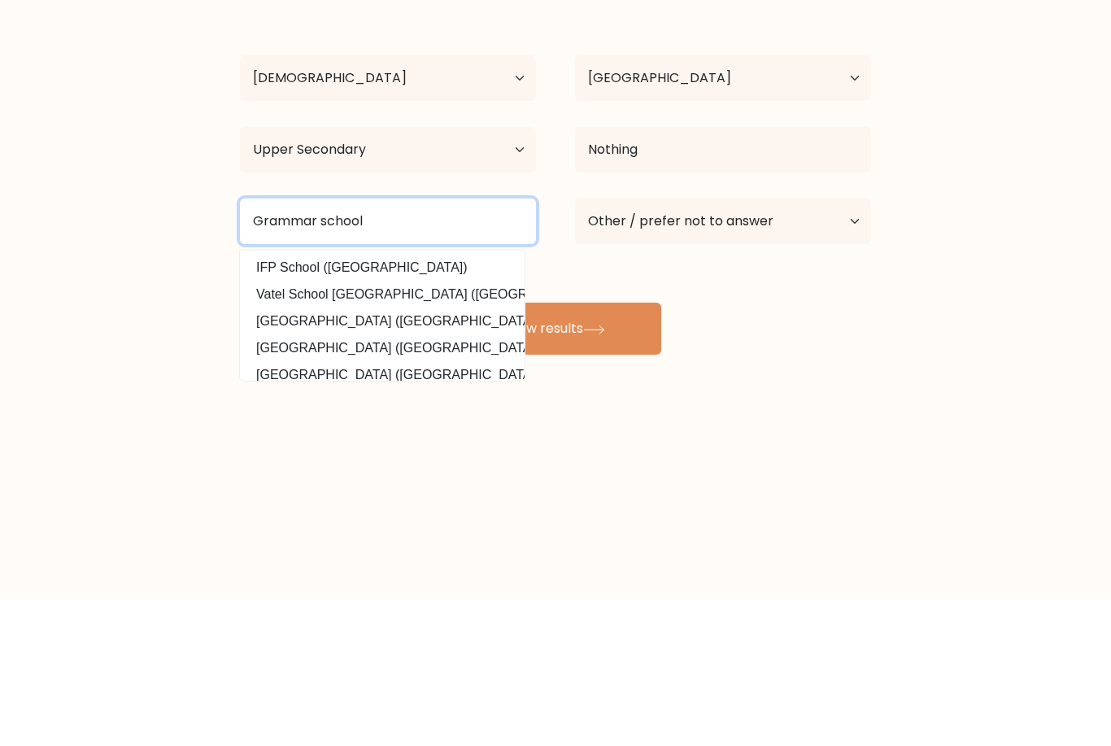
type input "Grammar school"
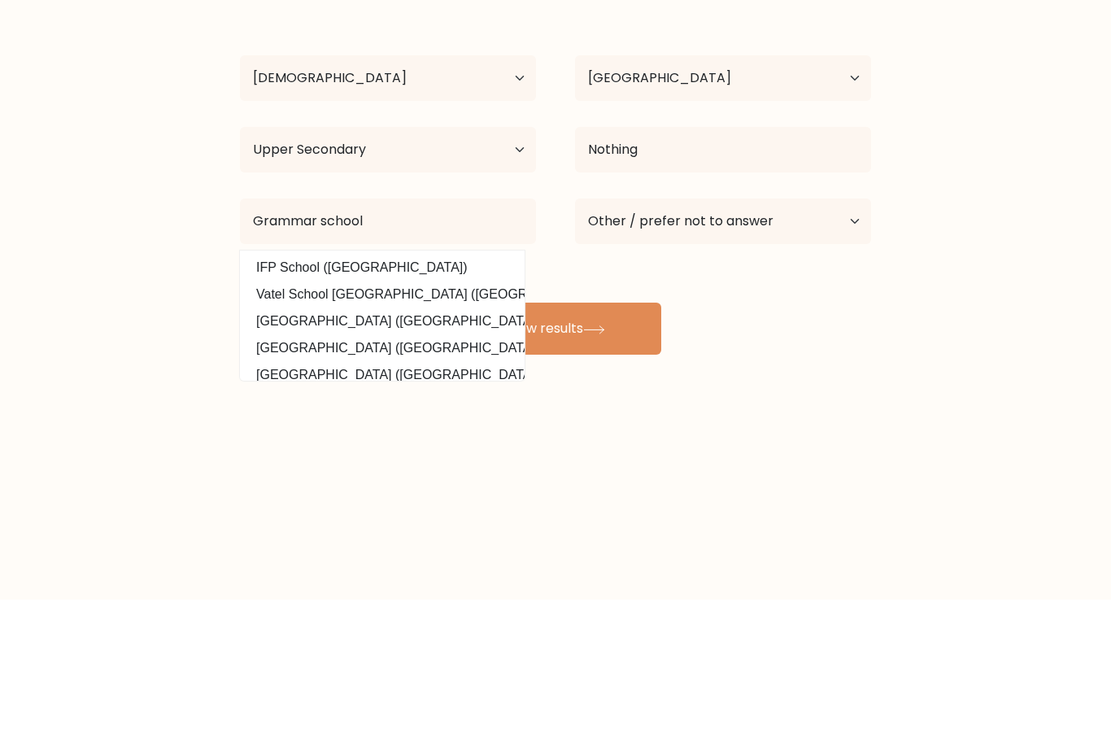
click at [594, 472] on icon at bounding box center [594, 476] width 22 height 9
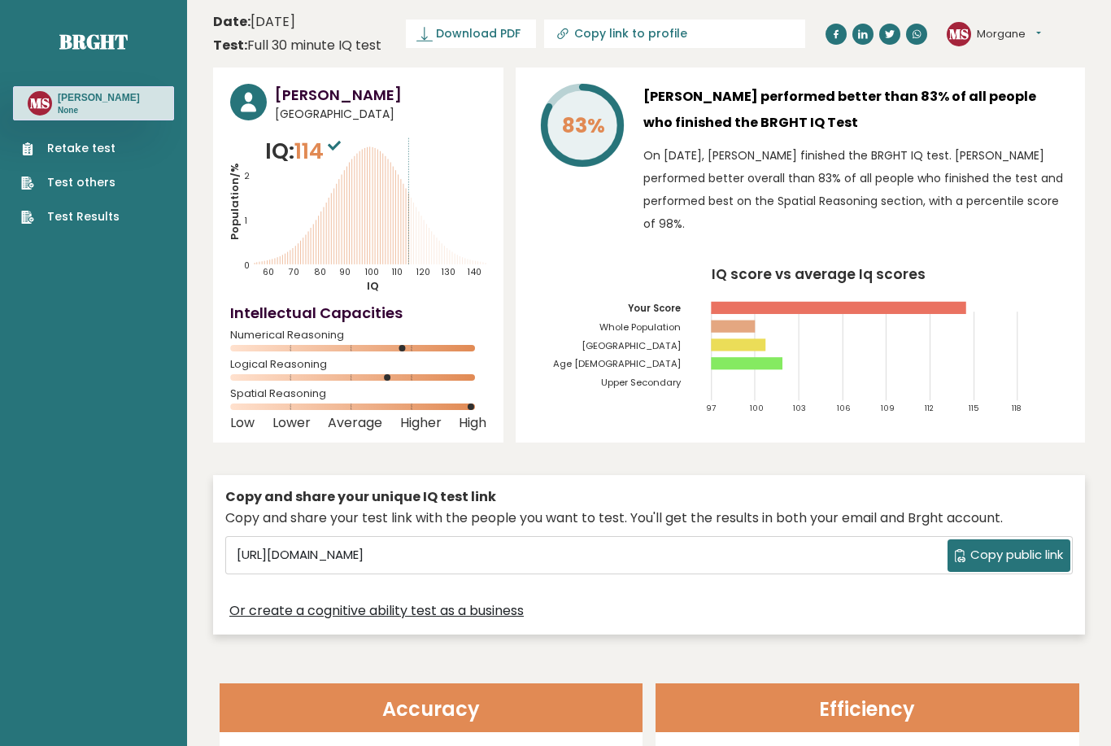
click at [482, 31] on span "Download PDF" at bounding box center [478, 33] width 85 height 17
